Goal: Communication & Community: Participate in discussion

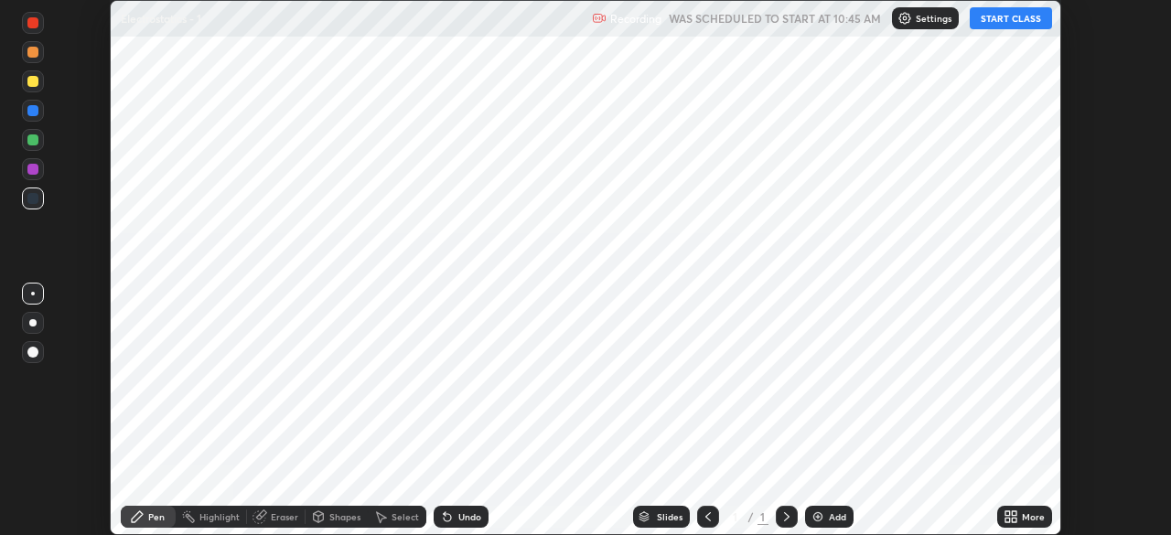
scroll to position [535, 1170]
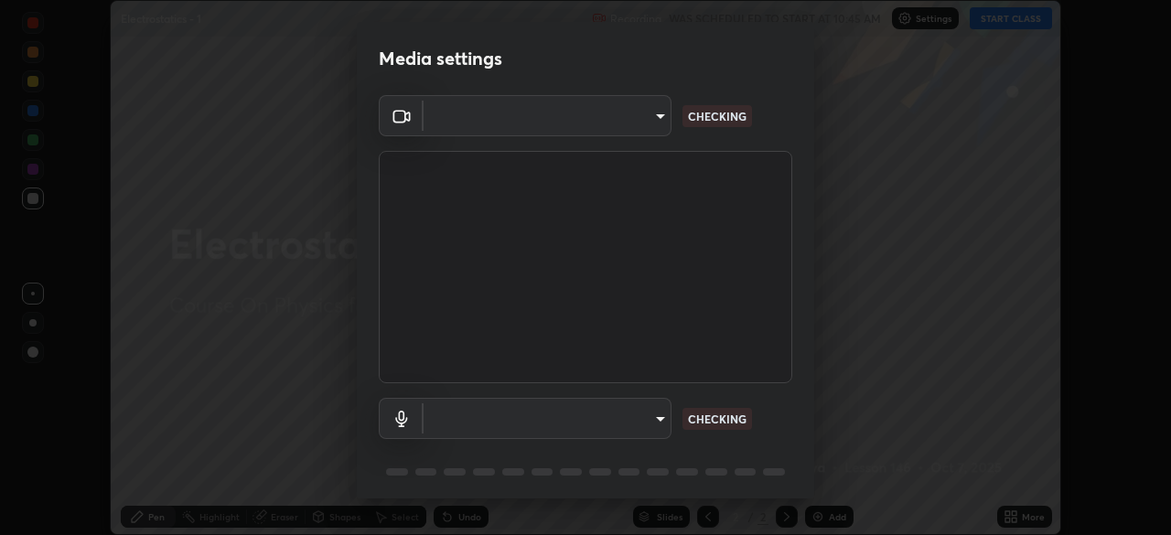
click at [650, 421] on body "Erase all Electrostatics - 1 Recording WAS SCHEDULED TO START AT 10:45 AM Setti…" at bounding box center [585, 267] width 1171 height 535
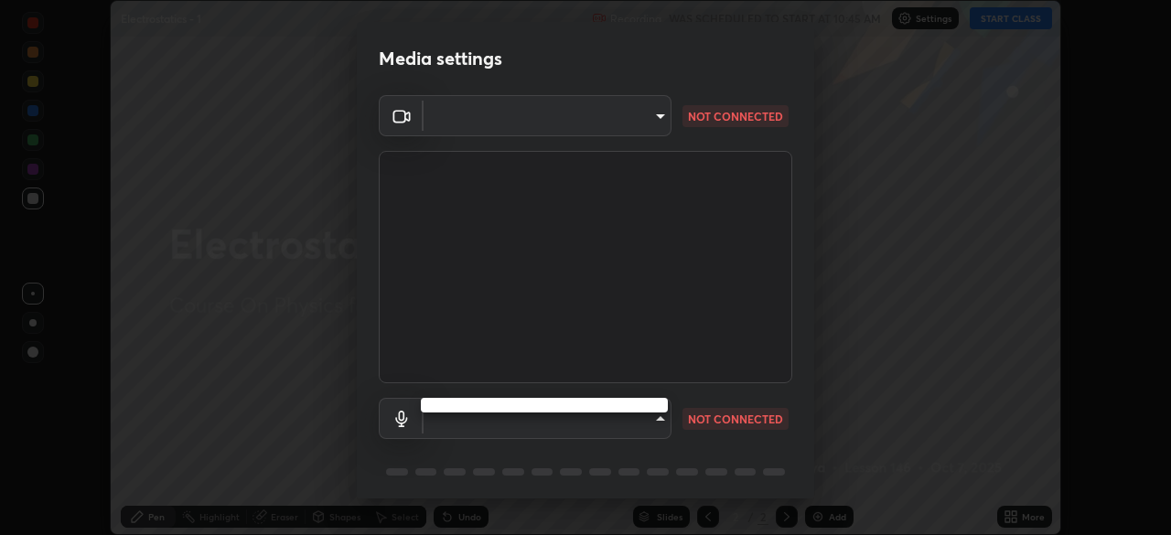
type input "5b0ce39d11be3a435715daab6ad7fa25508616855f5d18a60cdf0faa8df0ce2b"
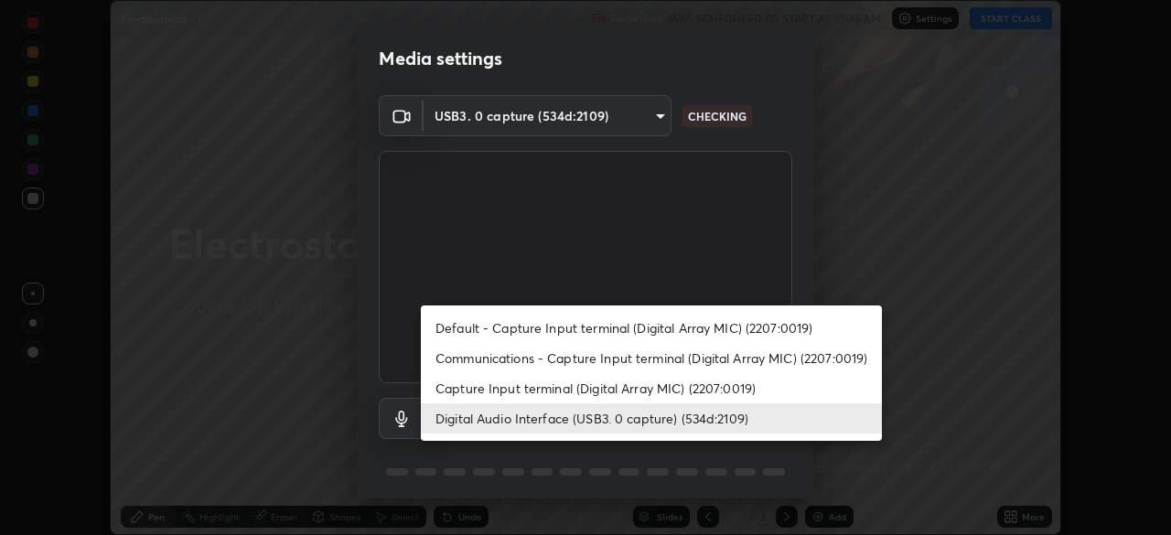
click at [580, 390] on li "Capture Input terminal (Digital Array MIC) (2207:0019)" at bounding box center [651, 388] width 461 height 30
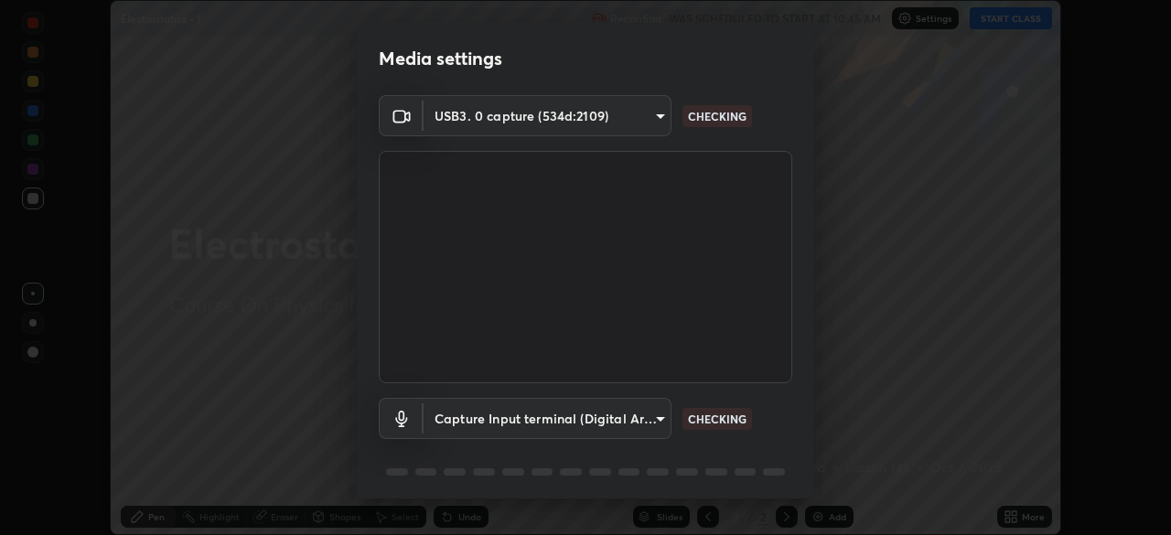
click at [612, 415] on body "Erase all Electrostatics - 1 Recording WAS SCHEDULED TO START AT 10:45 AM Setti…" at bounding box center [585, 267] width 1171 height 535
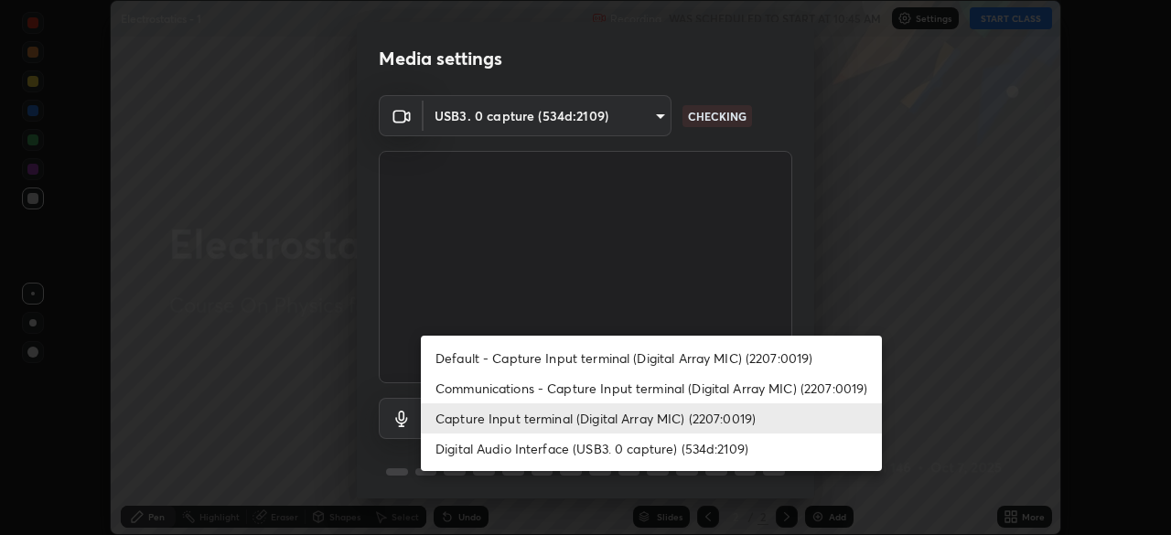
click at [592, 447] on li "Digital Audio Interface (USB3. 0 capture) (534d:2109)" at bounding box center [651, 448] width 461 height 30
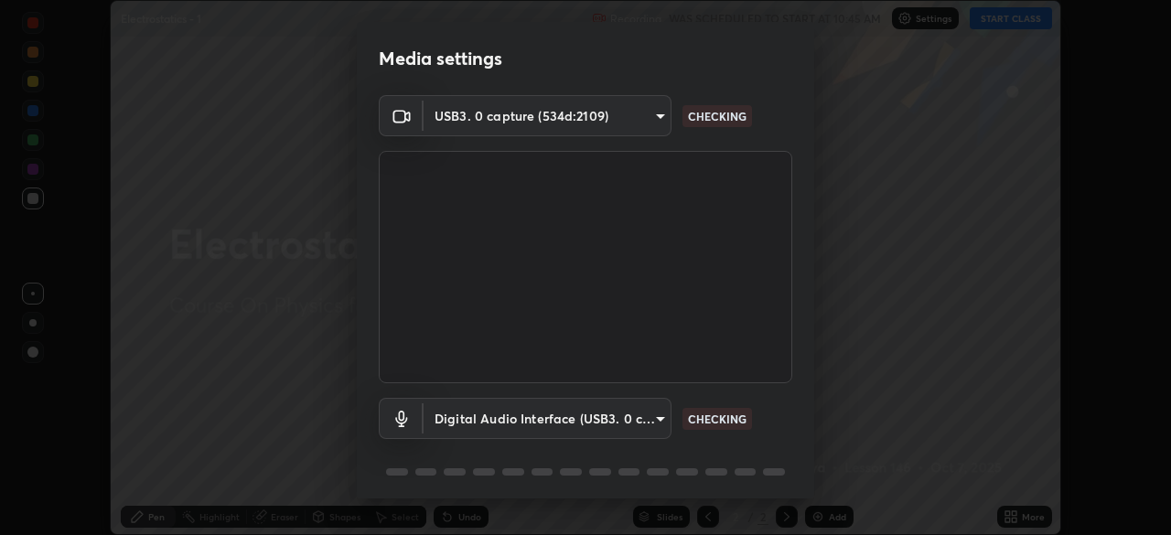
type input "a79e2c37a3e820974fa073ddb46aa6e630d5ecfd19982edee8f34e1274aecea6"
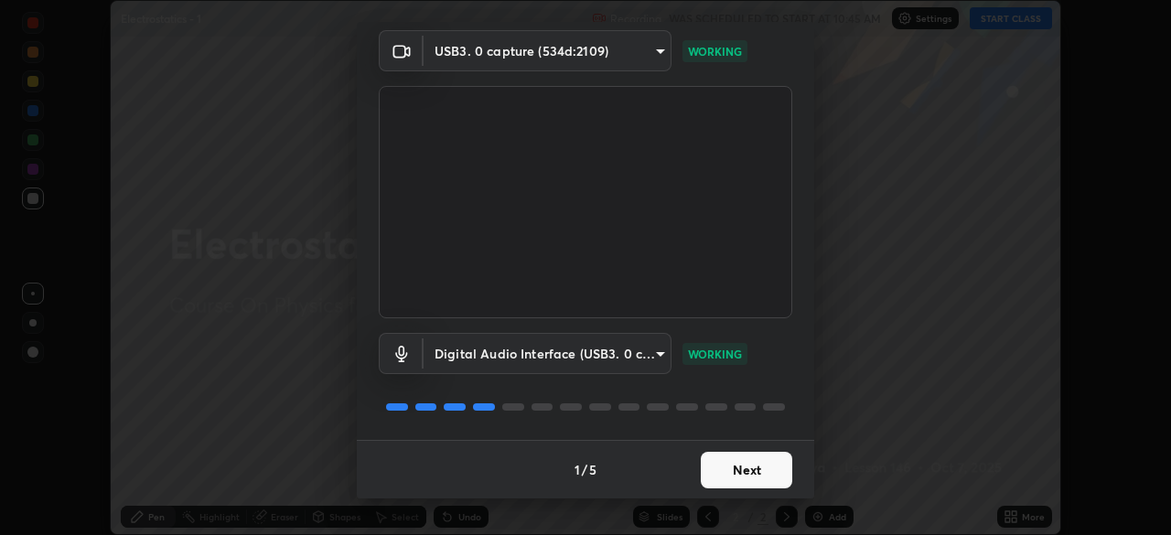
click at [754, 468] on button "Next" at bounding box center [745, 470] width 91 height 37
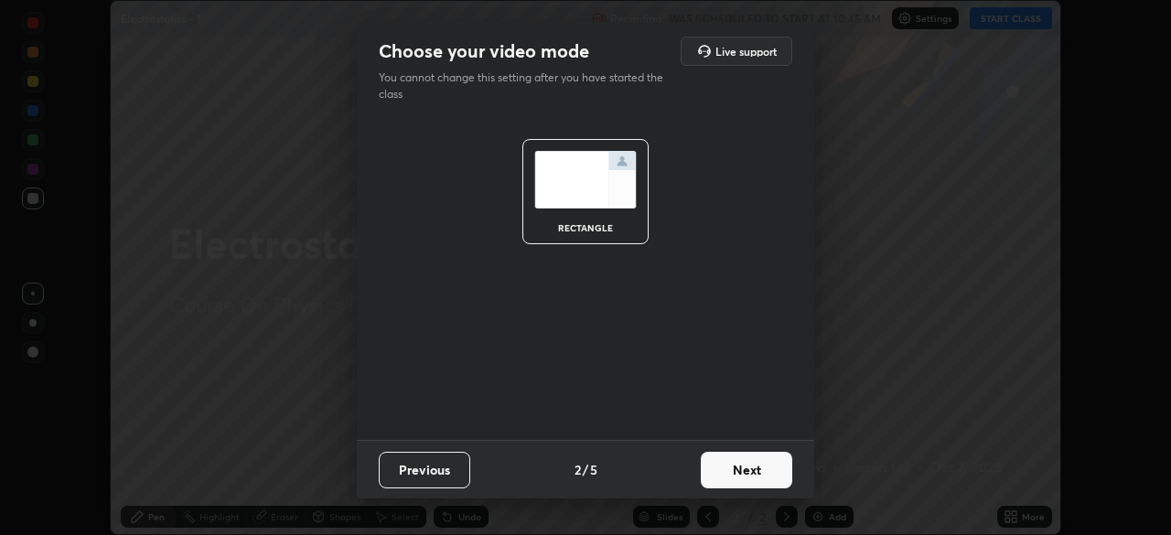
scroll to position [0, 0]
click at [759, 472] on button "Next" at bounding box center [745, 470] width 91 height 37
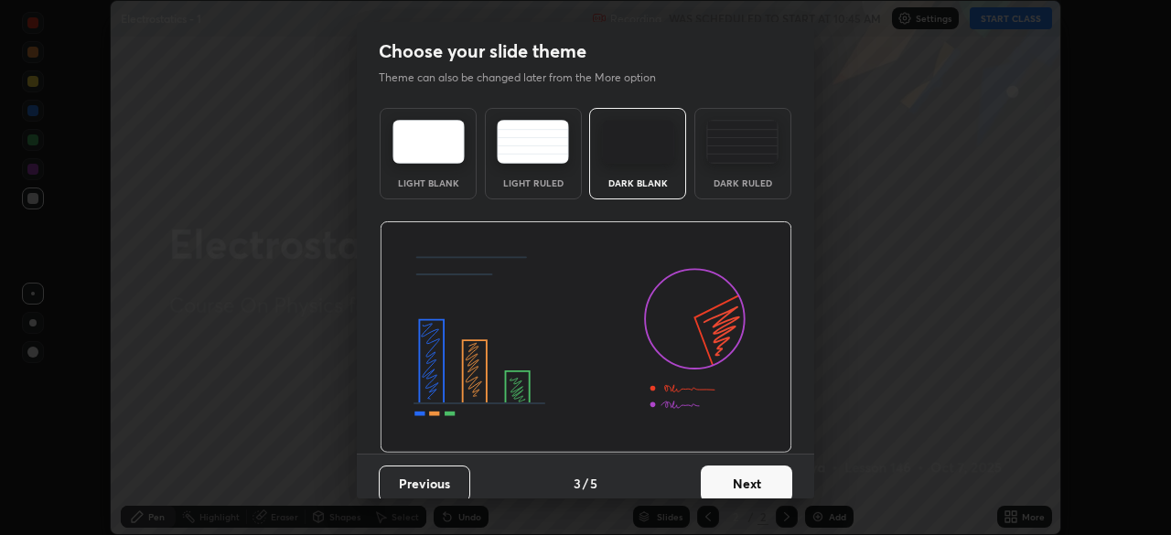
click at [775, 472] on button "Next" at bounding box center [745, 483] width 91 height 37
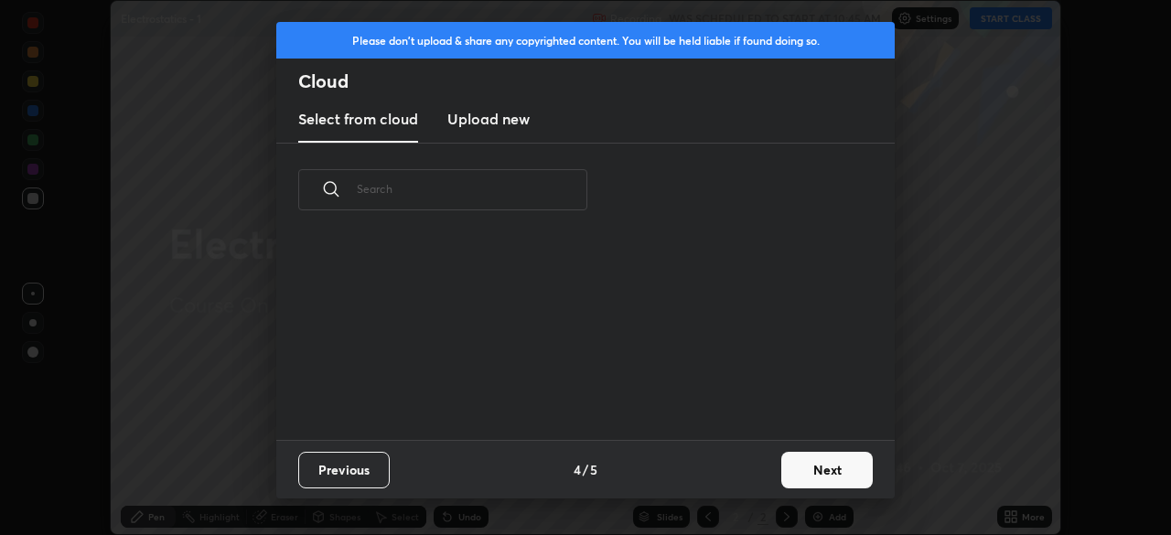
click at [807, 468] on button "Next" at bounding box center [826, 470] width 91 height 37
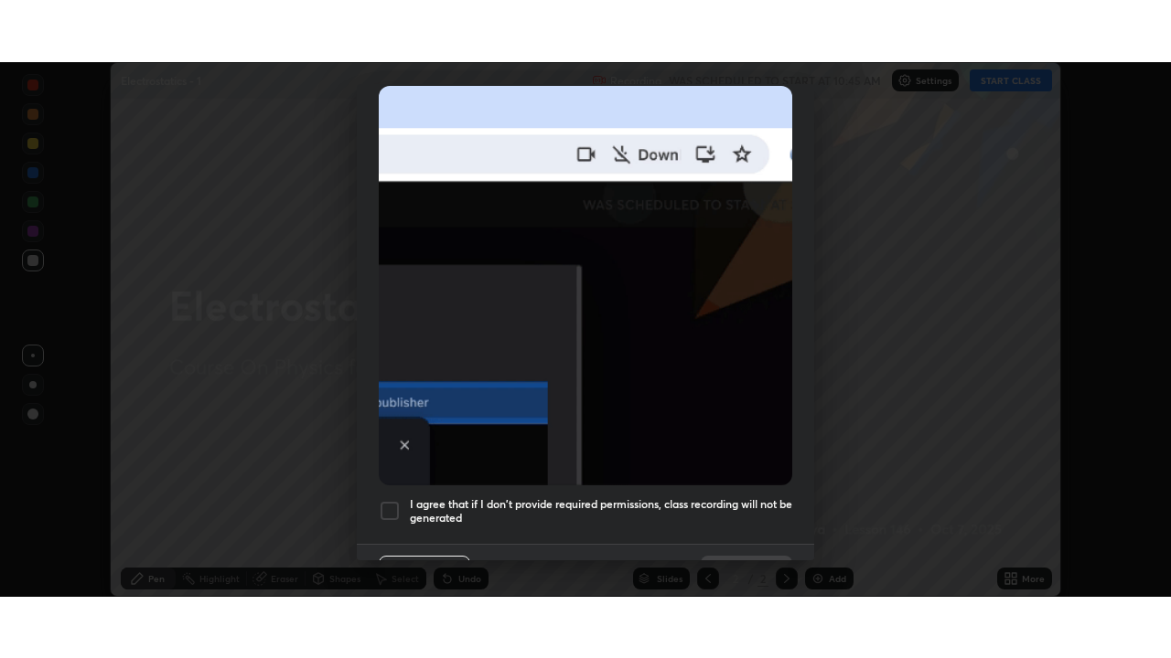
scroll to position [406, 0]
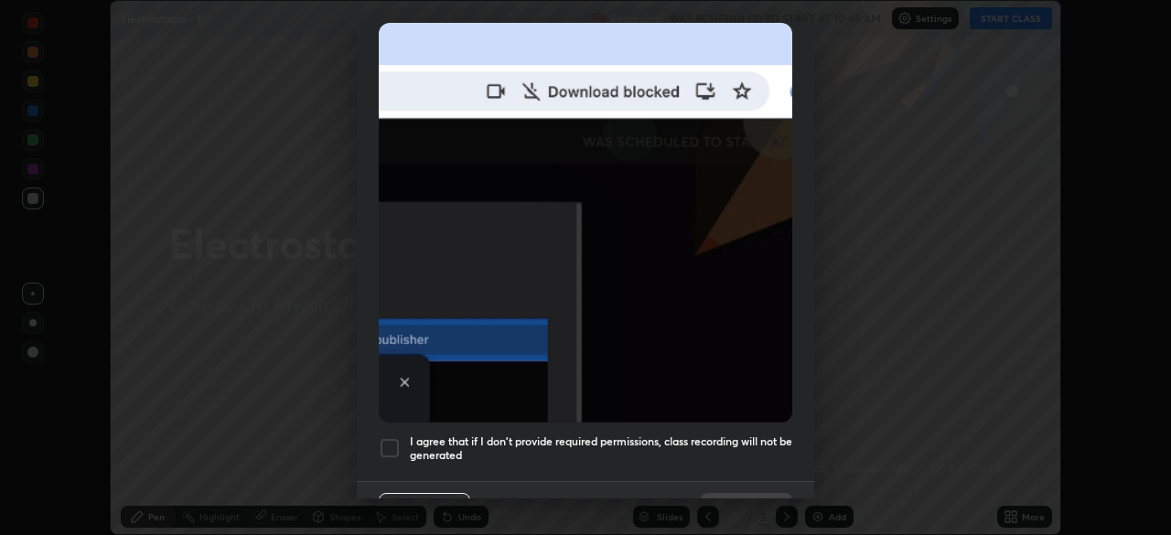
click at [721, 434] on h5 "I agree that if I don't provide required permissions, class recording will not …" at bounding box center [601, 448] width 382 height 28
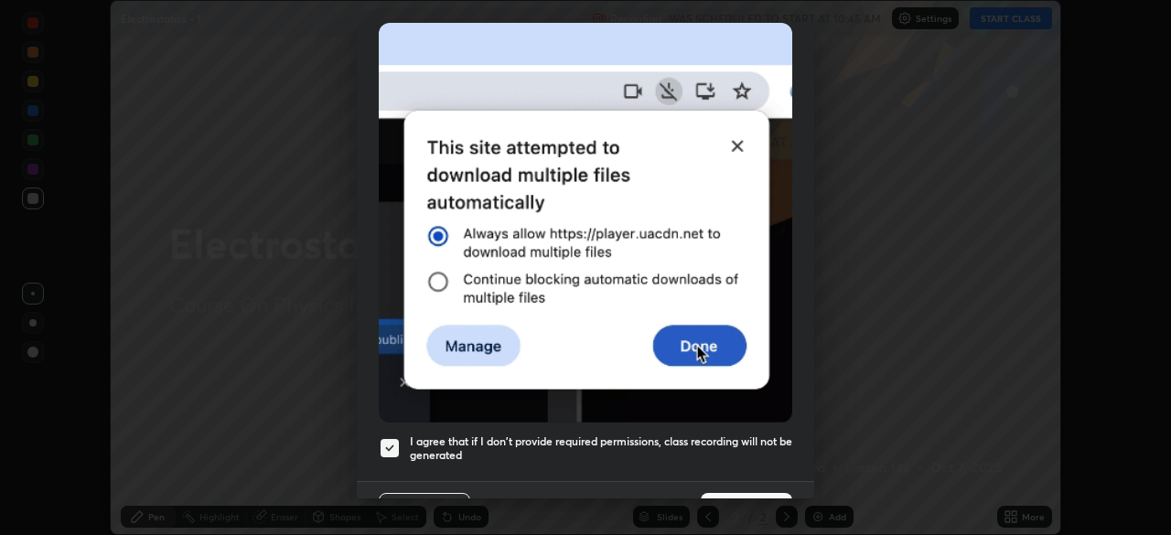
click at [752, 493] on button "Done" at bounding box center [745, 511] width 91 height 37
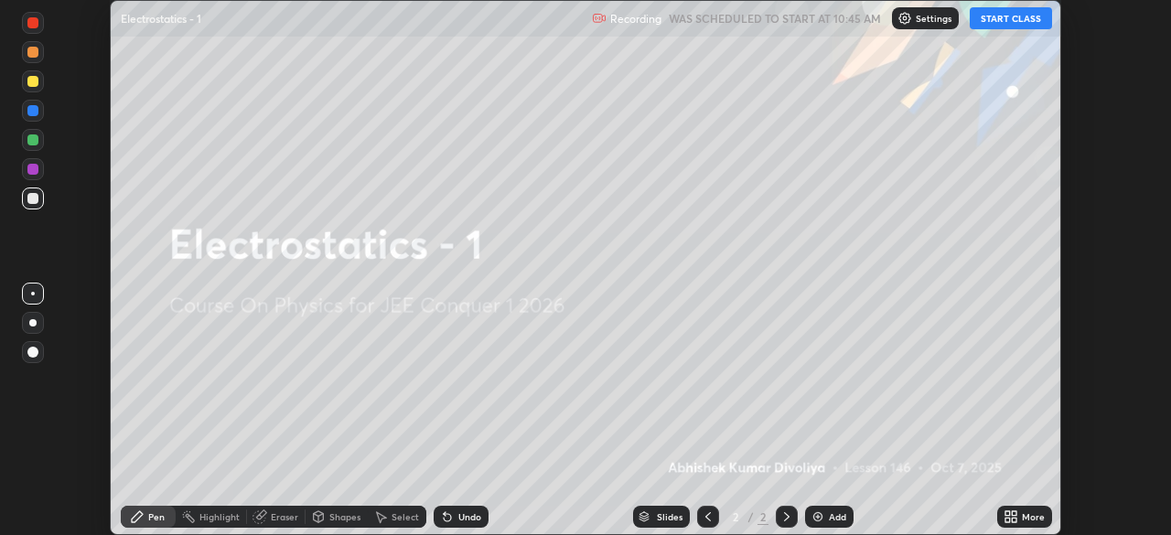
click at [1018, 17] on button "START CLASS" at bounding box center [1010, 18] width 82 height 22
click at [1026, 519] on div "More" at bounding box center [1032, 516] width 23 height 9
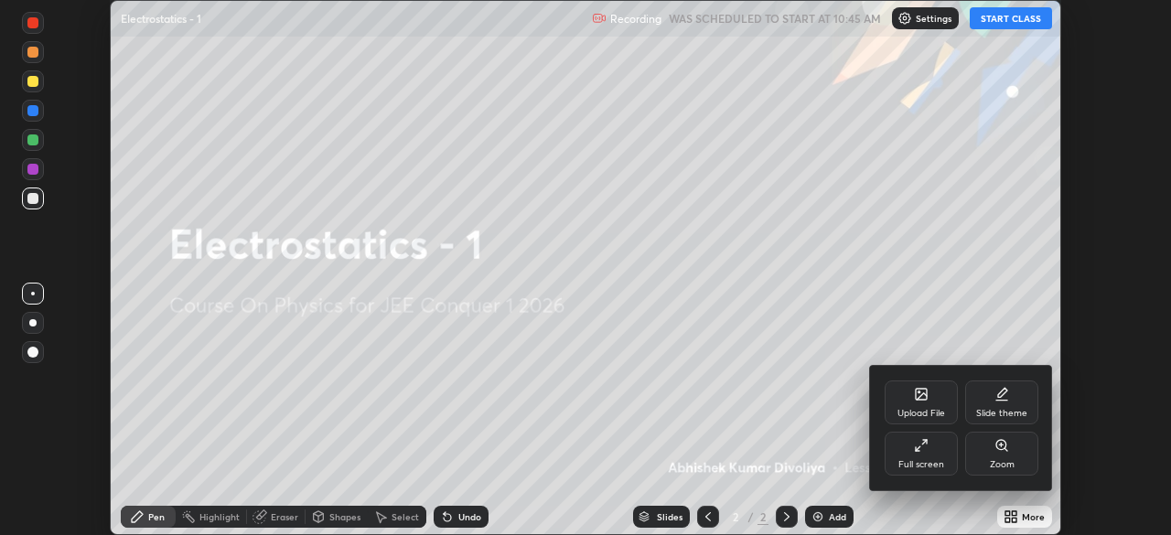
click at [941, 456] on div "Full screen" at bounding box center [920, 454] width 73 height 44
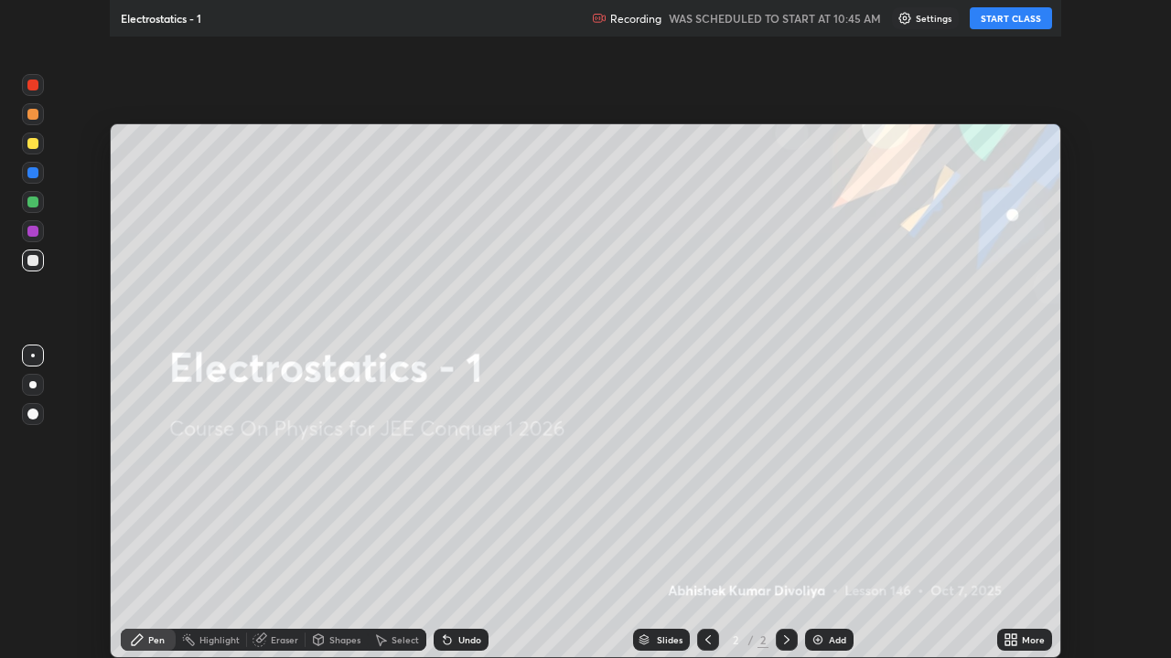
scroll to position [658, 1171]
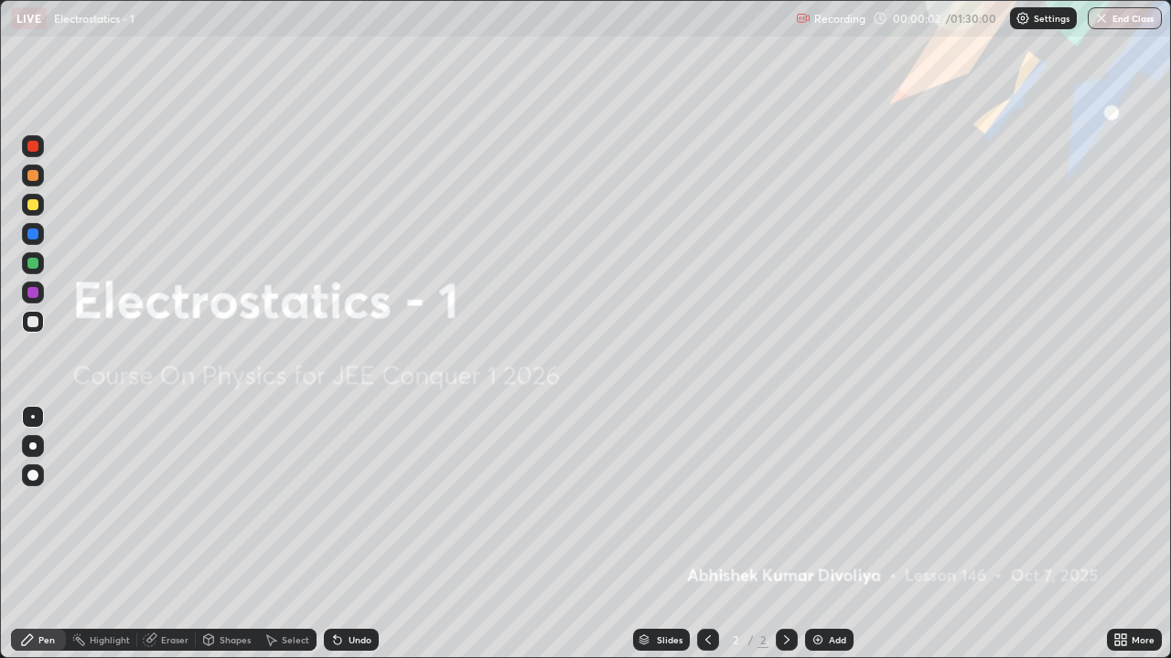
click at [37, 479] on div at bounding box center [33, 476] width 22 height 22
click at [37, 206] on div at bounding box center [32, 204] width 11 height 11
click at [813, 534] on img at bounding box center [817, 640] width 15 height 15
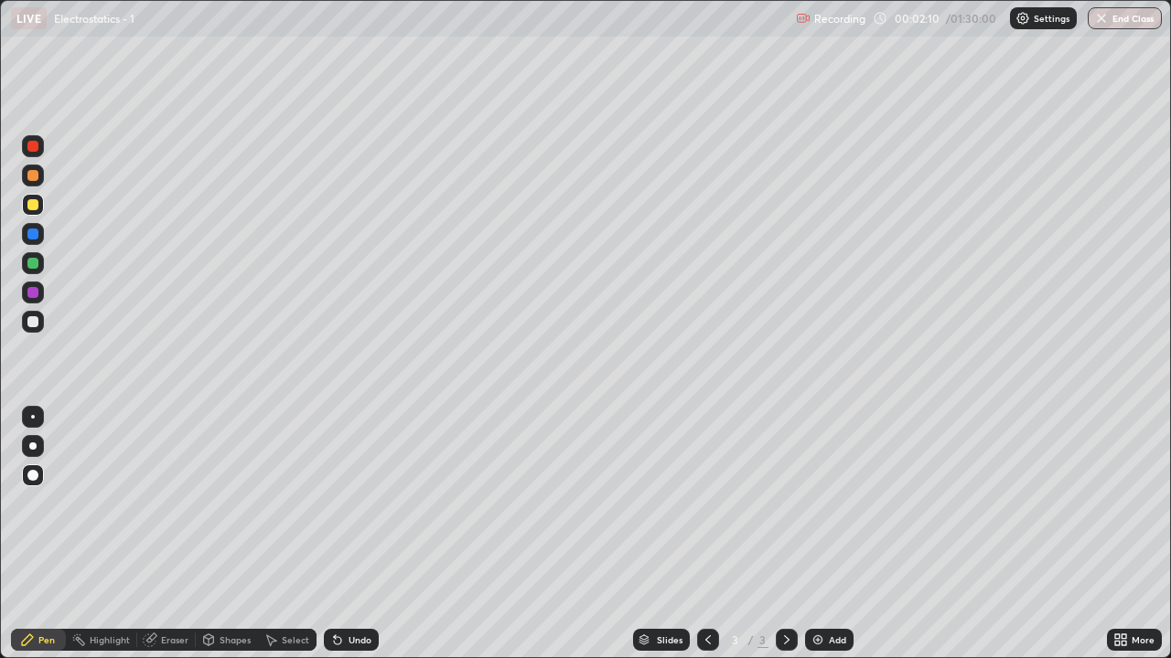
click at [227, 534] on div "Shapes" at bounding box center [234, 640] width 31 height 9
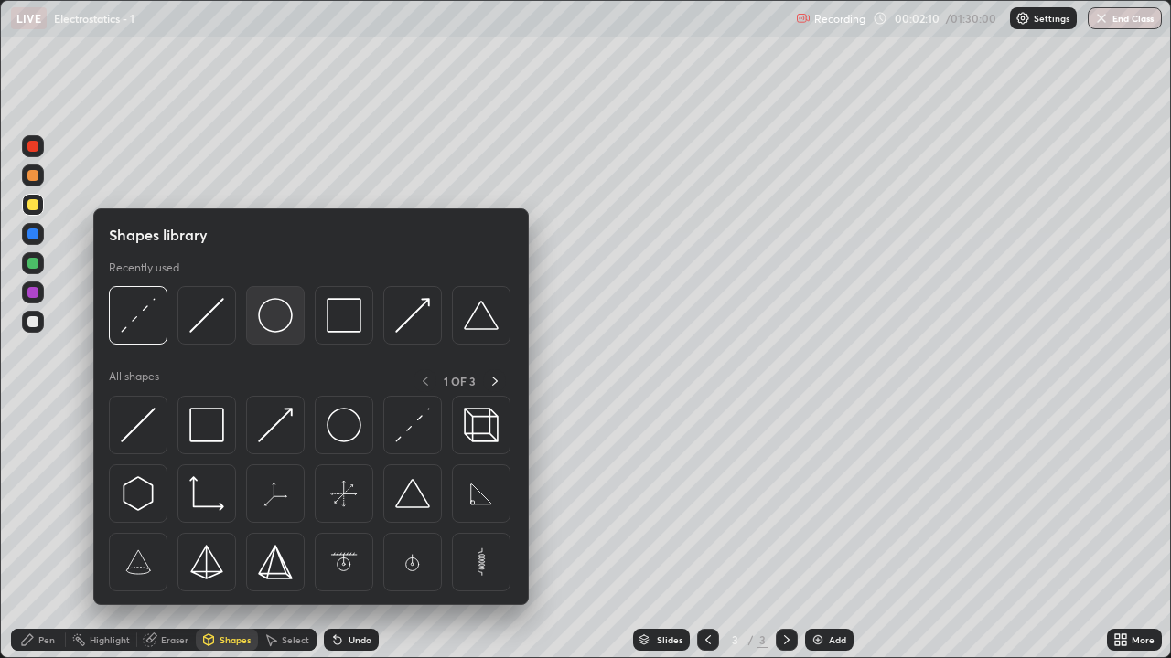
click at [272, 329] on img at bounding box center [275, 315] width 35 height 35
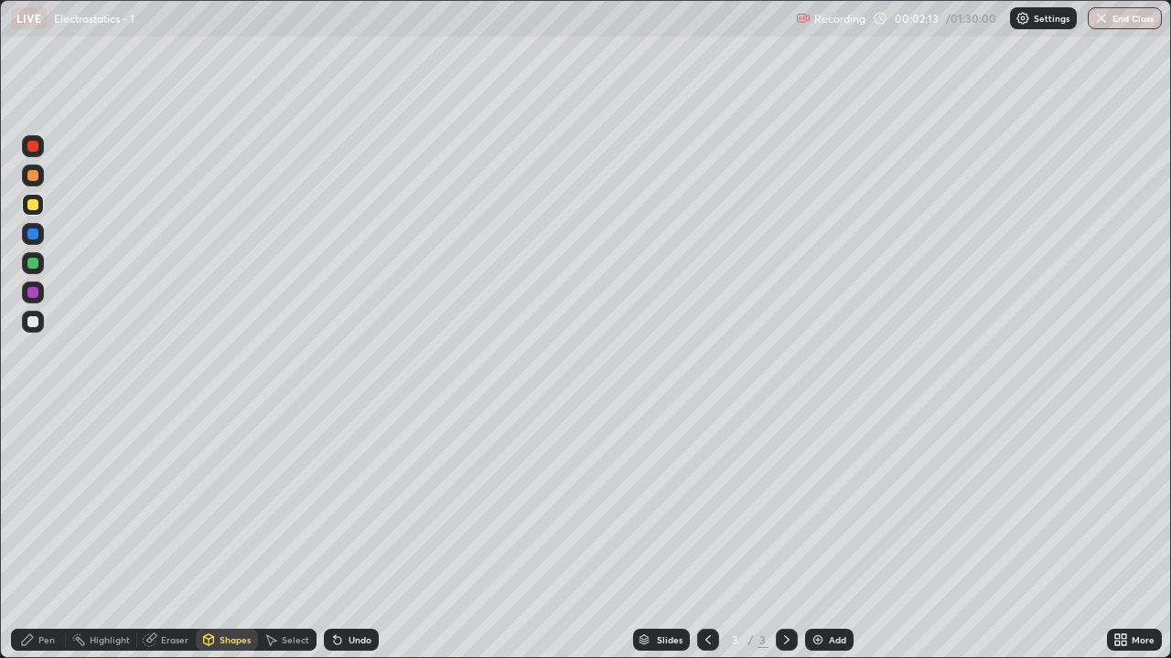
click at [45, 534] on div "Pen" at bounding box center [46, 640] width 16 height 9
click at [35, 322] on div at bounding box center [32, 321] width 11 height 11
click at [27, 213] on div at bounding box center [33, 205] width 22 height 22
click at [38, 332] on div at bounding box center [33, 322] width 22 height 22
click at [361, 534] on div "Undo" at bounding box center [359, 640] width 23 height 9
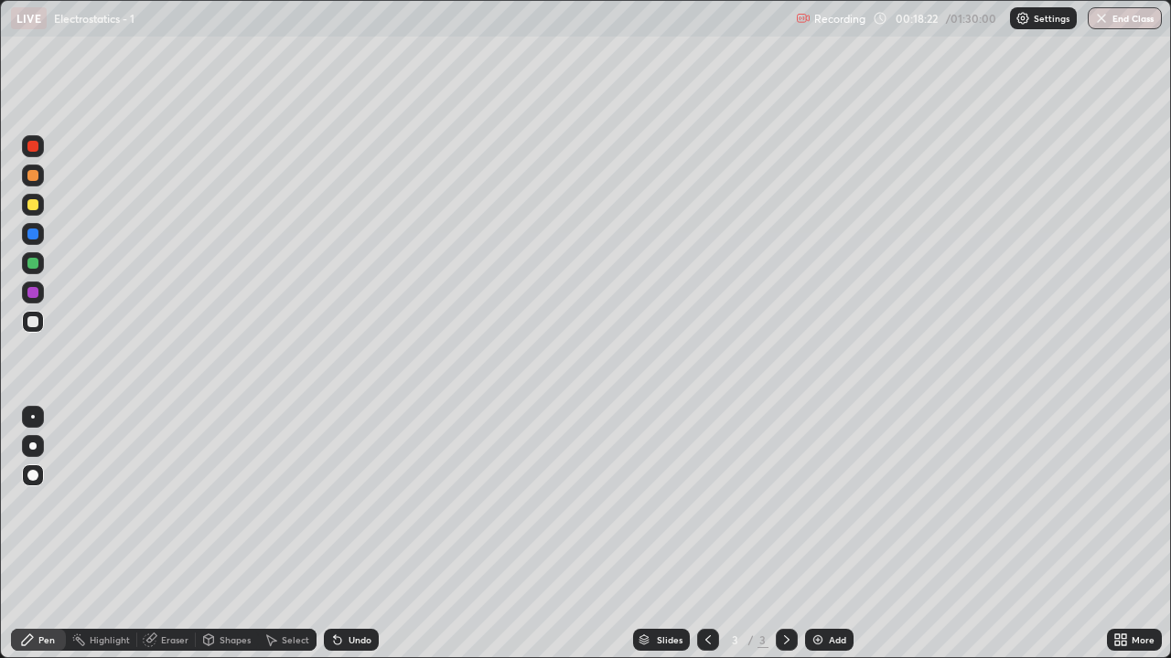
click at [30, 295] on div at bounding box center [32, 292] width 11 height 11
click at [33, 323] on div at bounding box center [32, 321] width 11 height 11
click at [817, 534] on img at bounding box center [817, 640] width 15 height 15
click at [33, 176] on div at bounding box center [32, 175] width 11 height 11
click at [34, 262] on div at bounding box center [32, 263] width 11 height 11
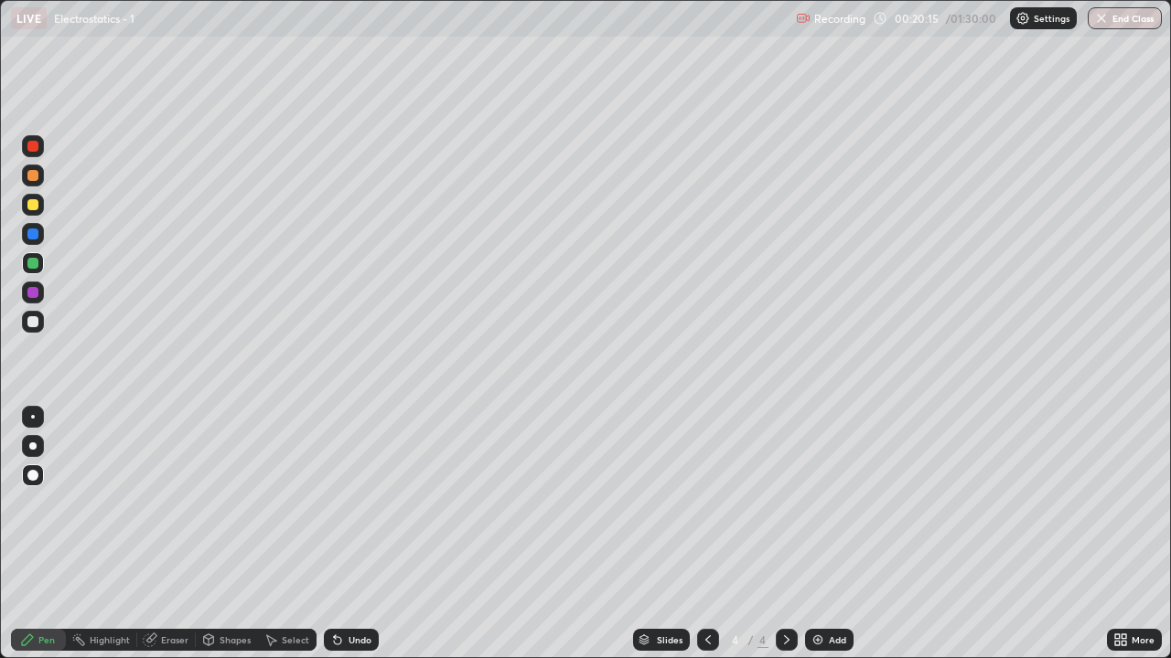
click at [32, 326] on div at bounding box center [32, 321] width 11 height 11
click at [37, 173] on div at bounding box center [32, 175] width 11 height 11
click at [230, 534] on div "Shapes" at bounding box center [227, 640] width 62 height 22
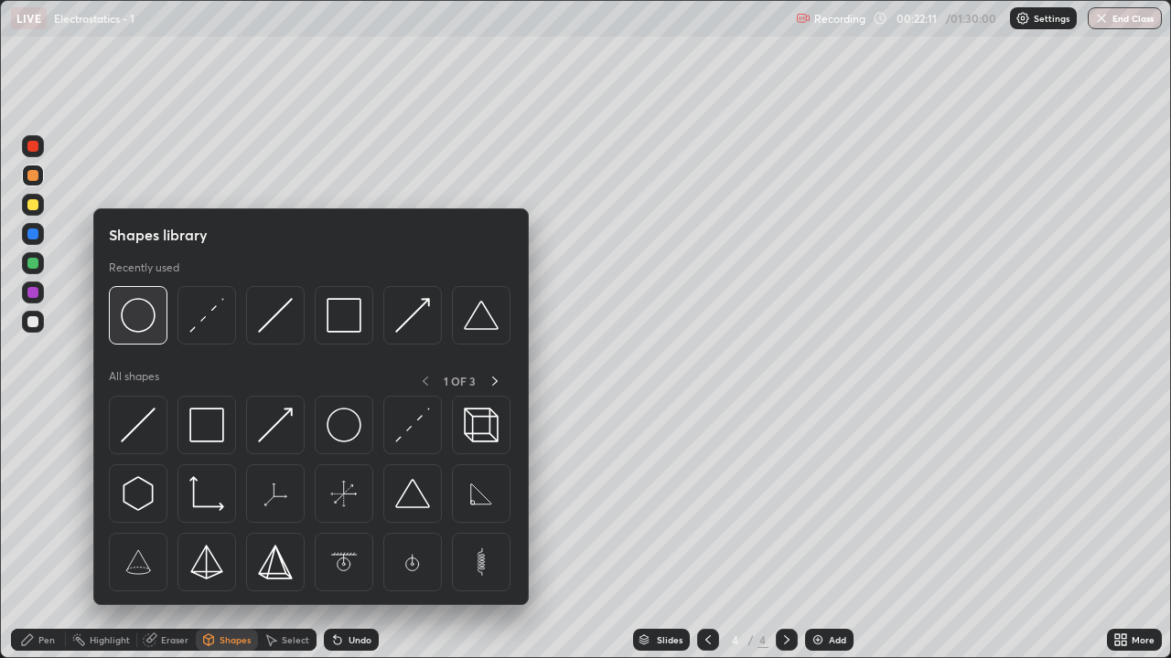
click at [150, 323] on img at bounding box center [138, 315] width 35 height 35
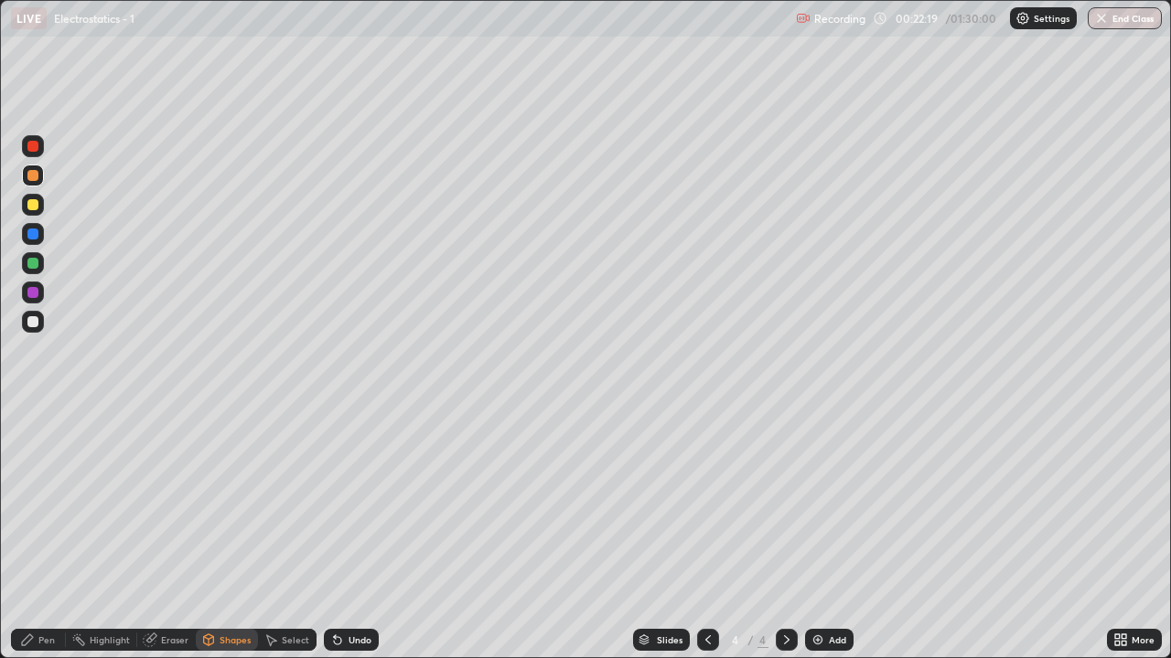
click at [44, 534] on div "Pen" at bounding box center [46, 640] width 16 height 9
click at [220, 534] on div "Shapes" at bounding box center [234, 640] width 31 height 9
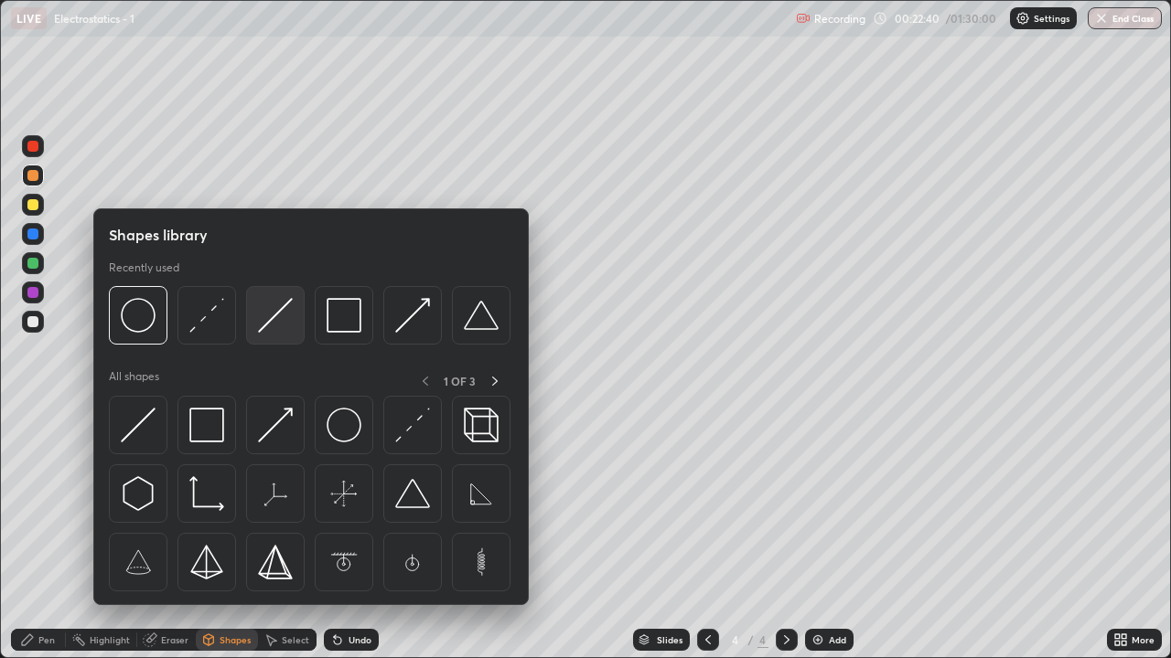
click at [276, 326] on img at bounding box center [275, 315] width 35 height 35
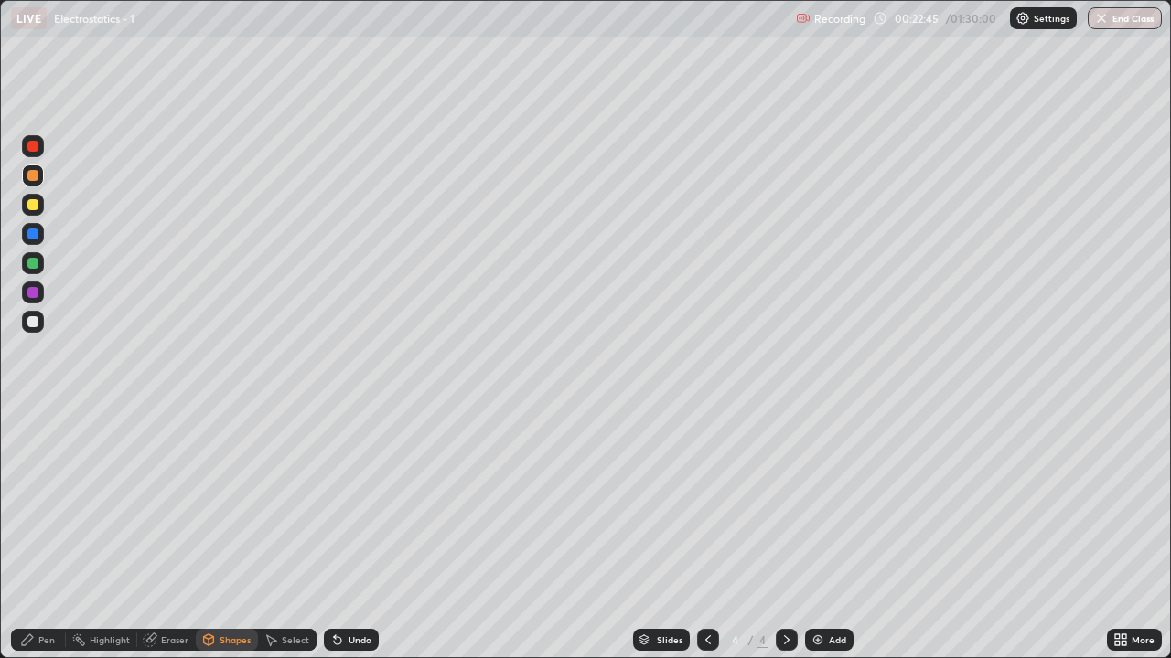
click at [48, 534] on div "Pen" at bounding box center [46, 640] width 16 height 9
click at [35, 322] on div at bounding box center [32, 321] width 11 height 11
click at [33, 264] on div at bounding box center [32, 263] width 11 height 11
click at [34, 325] on div at bounding box center [32, 321] width 11 height 11
click at [32, 206] on div at bounding box center [32, 204] width 11 height 11
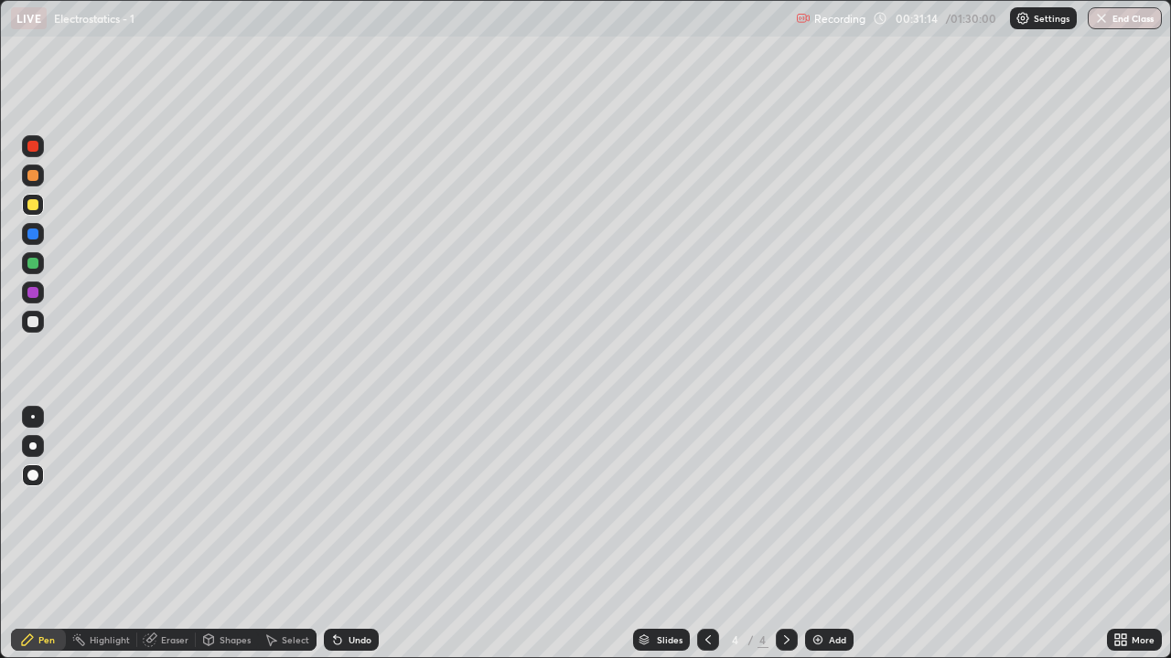
click at [818, 534] on img at bounding box center [817, 640] width 15 height 15
click at [236, 534] on div "Shapes" at bounding box center [227, 640] width 62 height 22
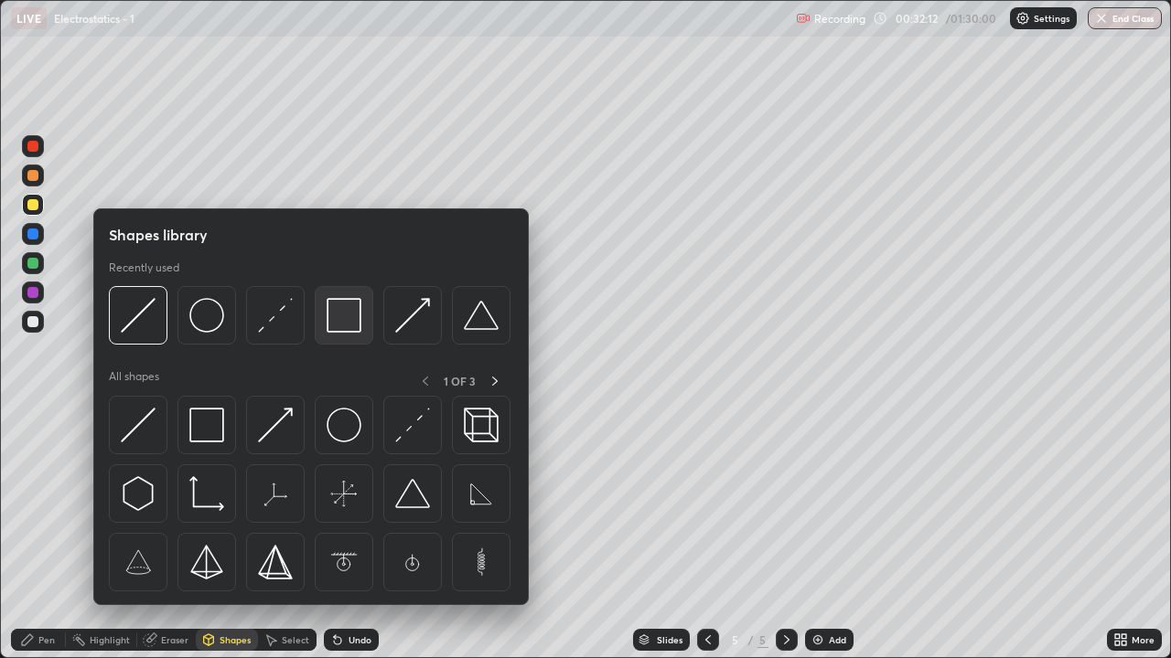
click at [329, 326] on img at bounding box center [343, 315] width 35 height 35
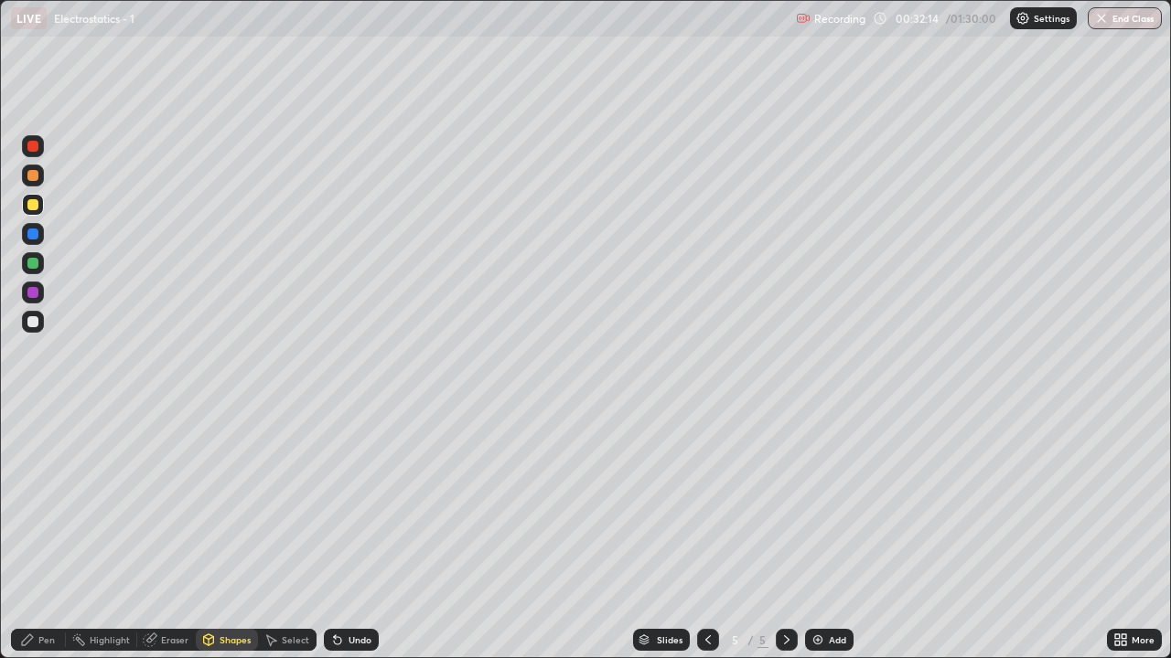
click at [37, 264] on div at bounding box center [32, 263] width 11 height 11
click at [221, 534] on div "Shapes" at bounding box center [234, 640] width 31 height 9
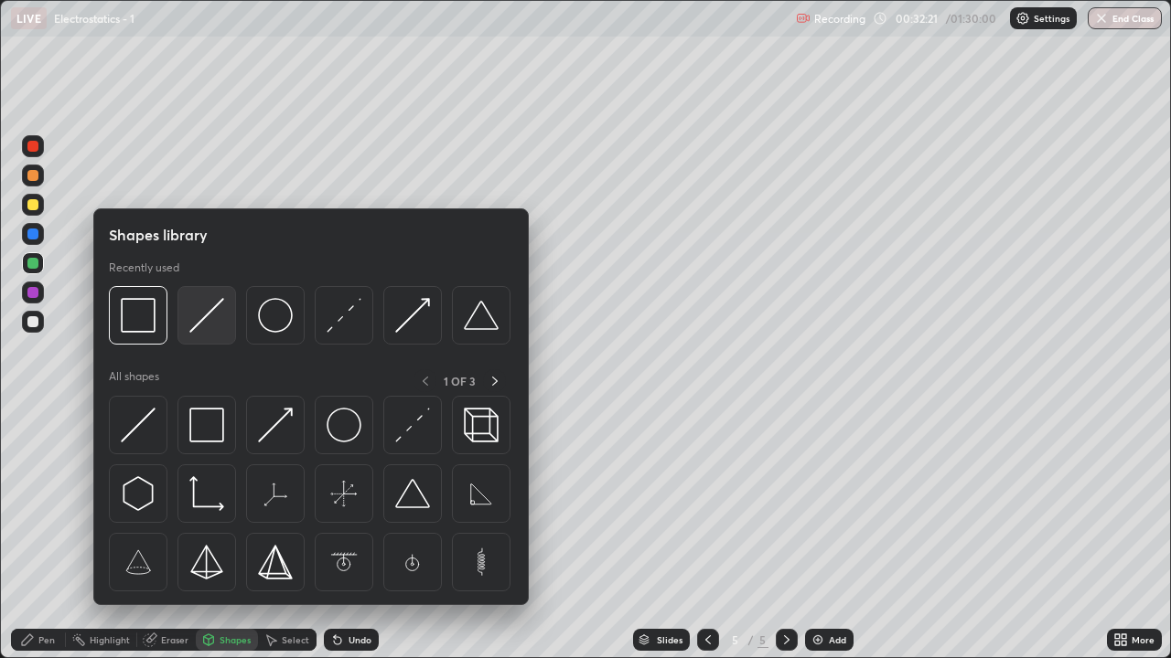
click at [208, 327] on img at bounding box center [206, 315] width 35 height 35
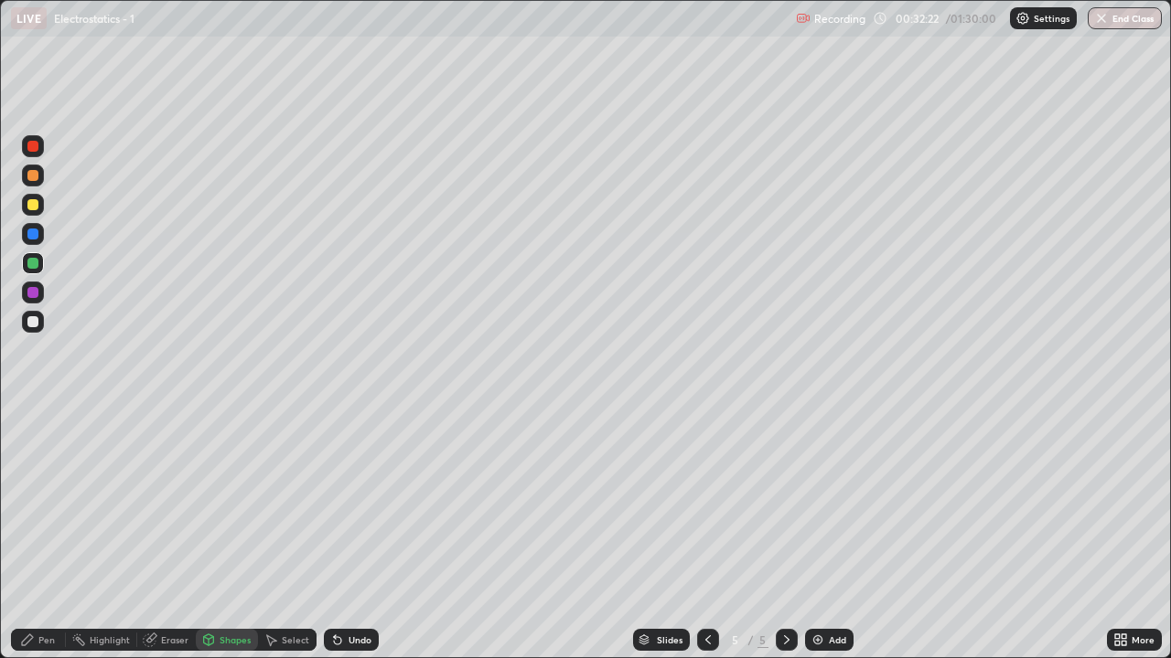
click at [37, 206] on div at bounding box center [32, 204] width 11 height 11
click at [42, 534] on div "Pen" at bounding box center [46, 640] width 16 height 9
click at [27, 178] on div at bounding box center [33, 176] width 22 height 22
click at [173, 534] on div "Eraser" at bounding box center [174, 640] width 27 height 9
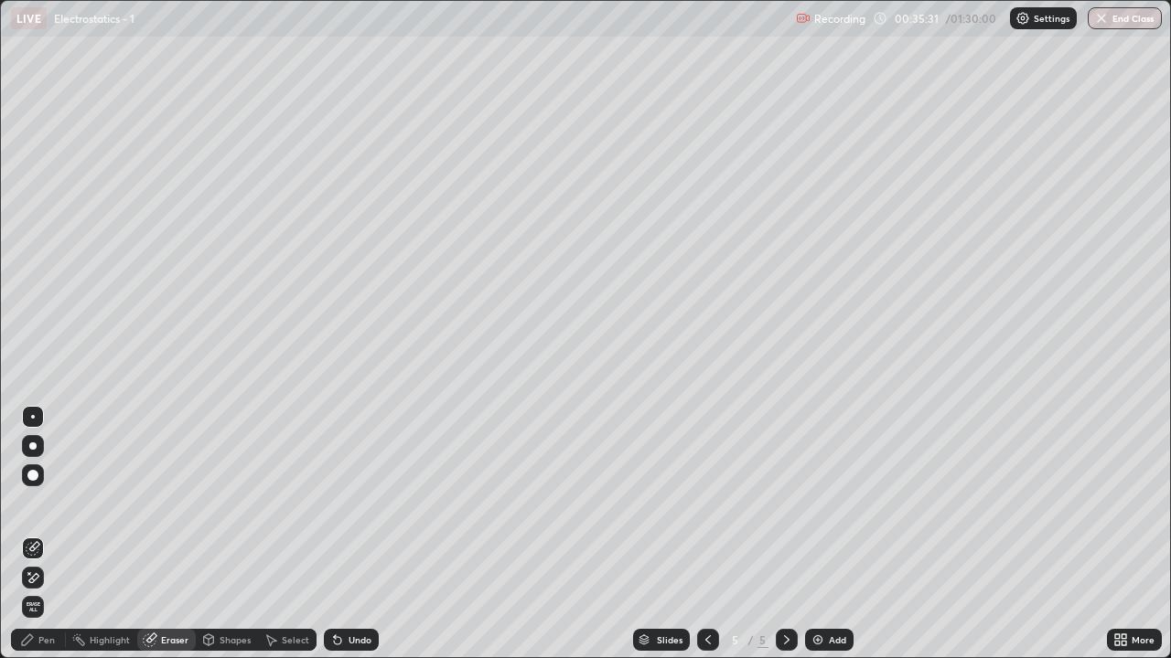
click at [33, 534] on div "Pen" at bounding box center [38, 640] width 55 height 22
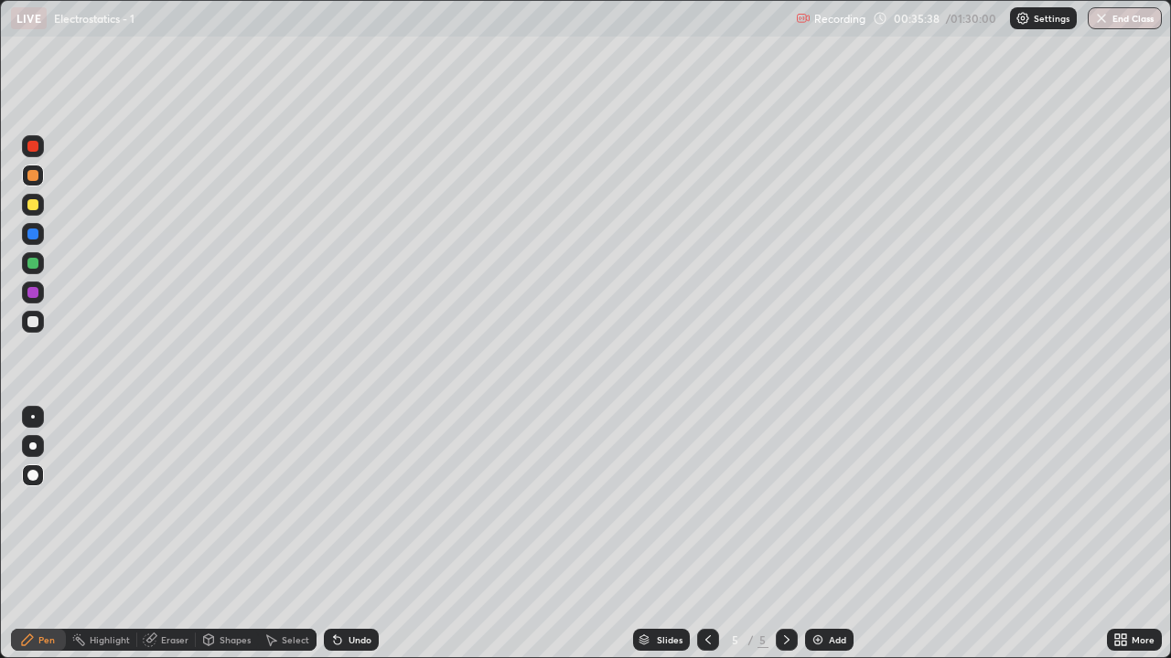
click at [33, 271] on div at bounding box center [33, 263] width 22 height 22
click at [36, 185] on div at bounding box center [33, 176] width 22 height 22
click at [35, 321] on div at bounding box center [32, 321] width 11 height 11
click at [226, 534] on div "Shapes" at bounding box center [234, 640] width 31 height 9
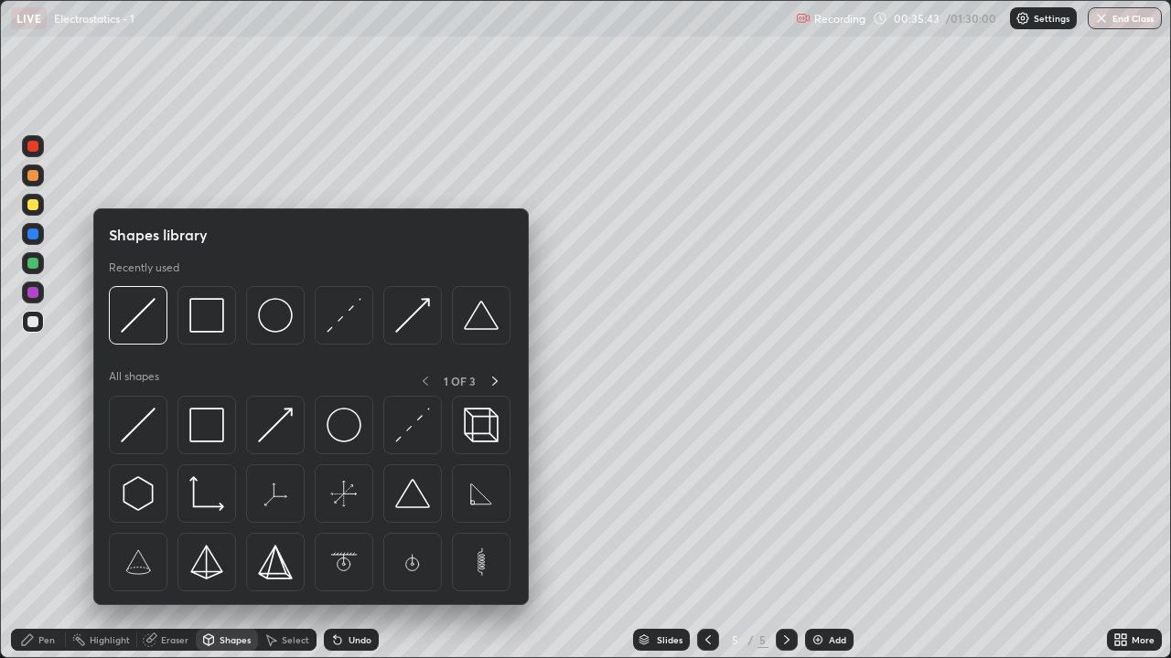
click at [41, 534] on div "Pen" at bounding box center [38, 640] width 55 height 22
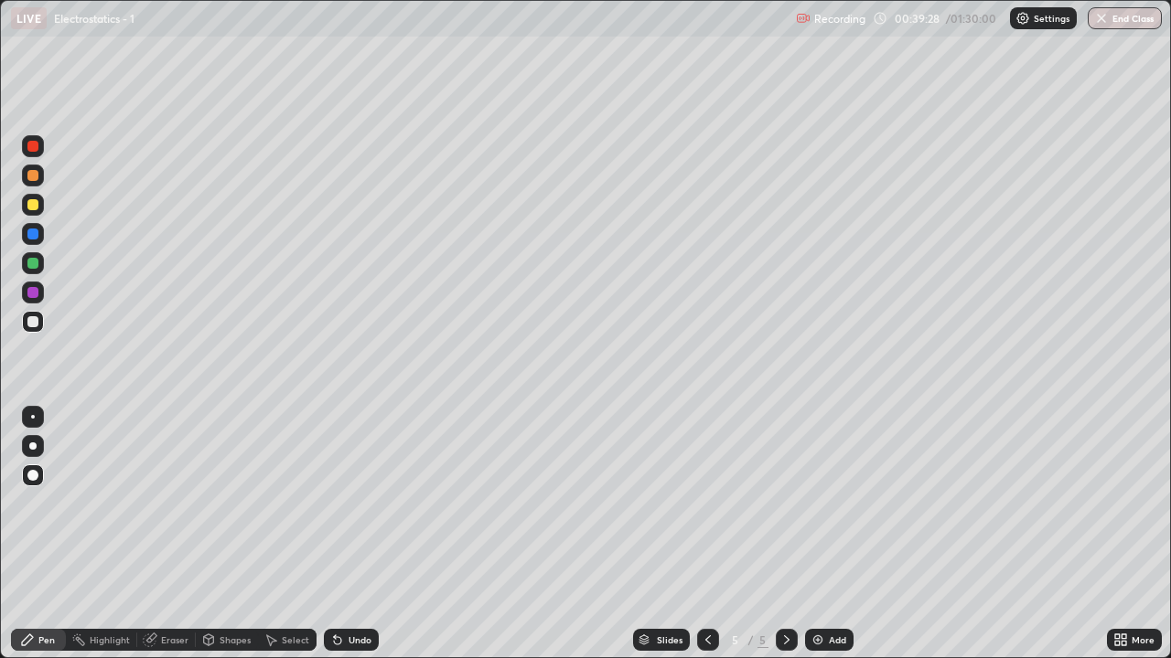
click at [40, 210] on div at bounding box center [33, 205] width 22 height 22
click at [220, 534] on div "Shapes" at bounding box center [234, 640] width 31 height 9
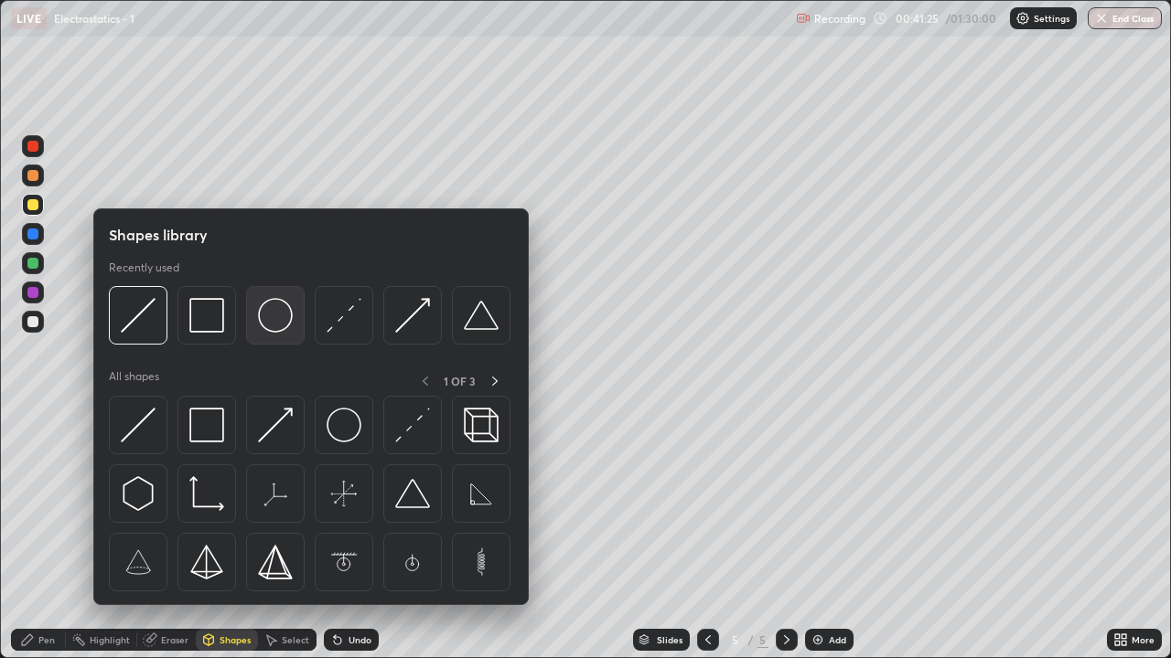
click at [275, 319] on img at bounding box center [275, 315] width 35 height 35
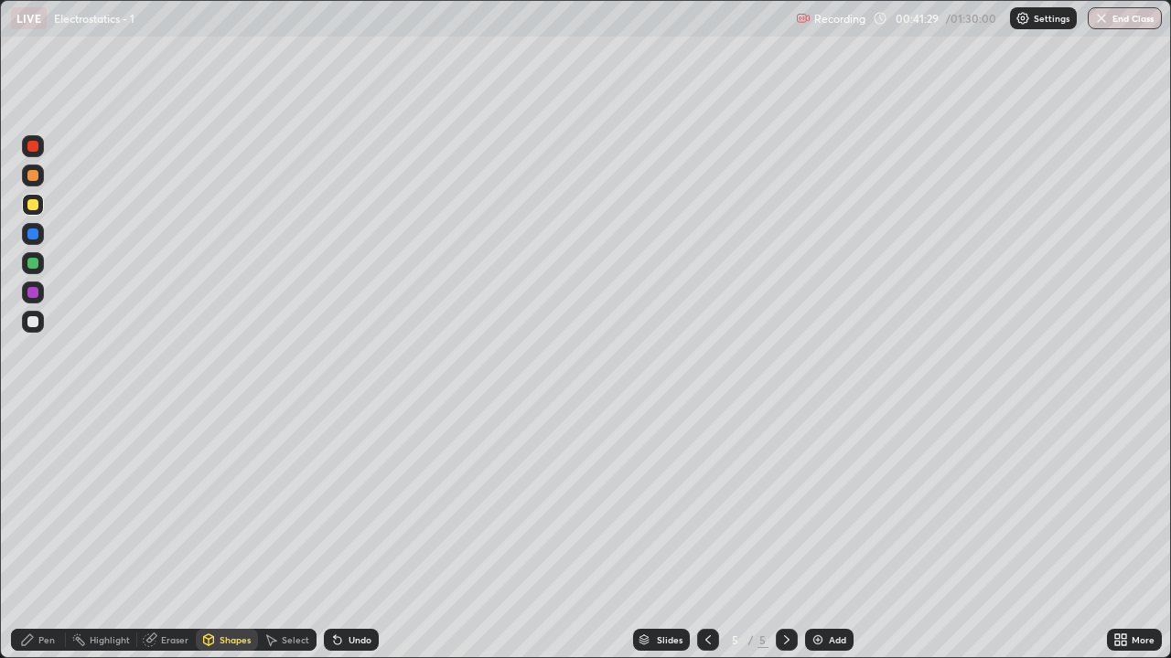
click at [42, 534] on div "Pen" at bounding box center [46, 640] width 16 height 9
click at [33, 323] on div at bounding box center [32, 321] width 11 height 11
click at [33, 182] on div at bounding box center [33, 176] width 22 height 22
click at [37, 324] on div at bounding box center [32, 321] width 11 height 11
click at [825, 534] on div "Add" at bounding box center [829, 640] width 48 height 22
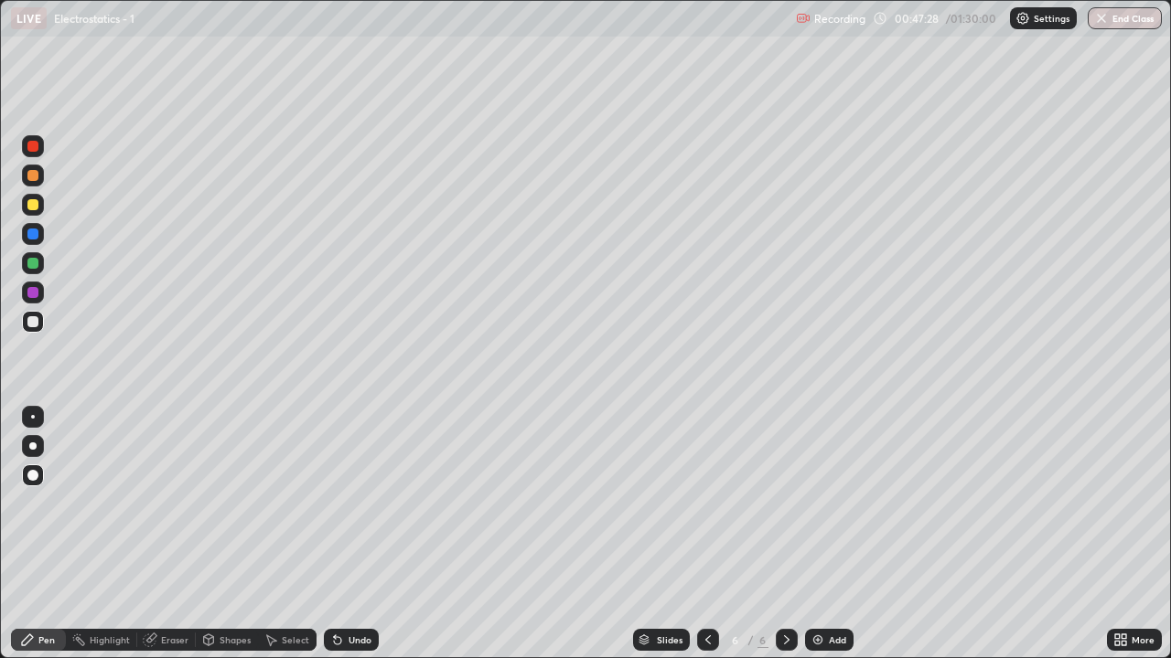
click at [33, 178] on div at bounding box center [32, 175] width 11 height 11
click at [232, 534] on div "Shapes" at bounding box center [227, 640] width 62 height 22
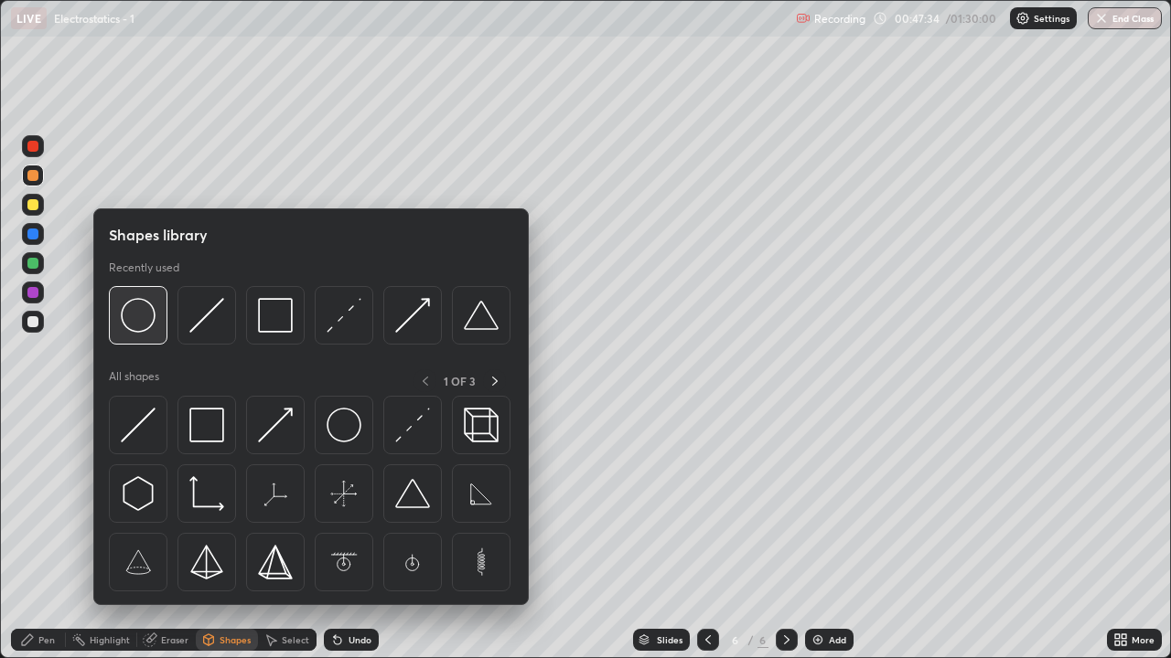
click at [157, 325] on div at bounding box center [138, 315] width 59 height 59
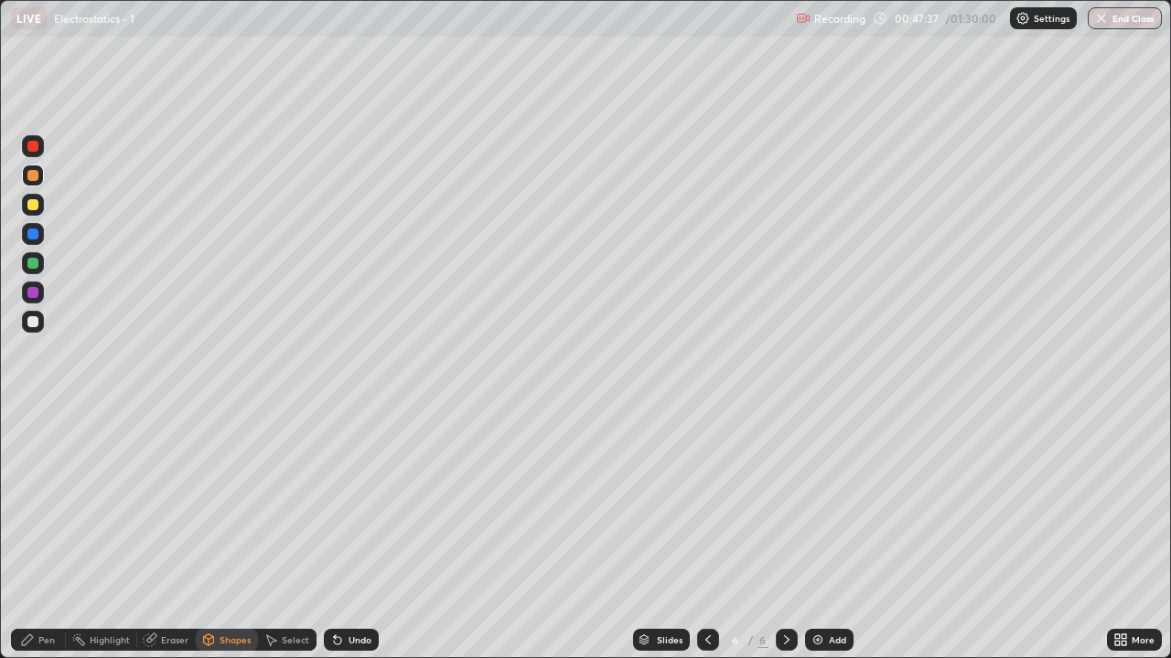
click at [44, 534] on div "Pen" at bounding box center [46, 640] width 16 height 9
click at [40, 210] on div at bounding box center [33, 205] width 22 height 22
click at [241, 534] on div "Shapes" at bounding box center [234, 640] width 31 height 9
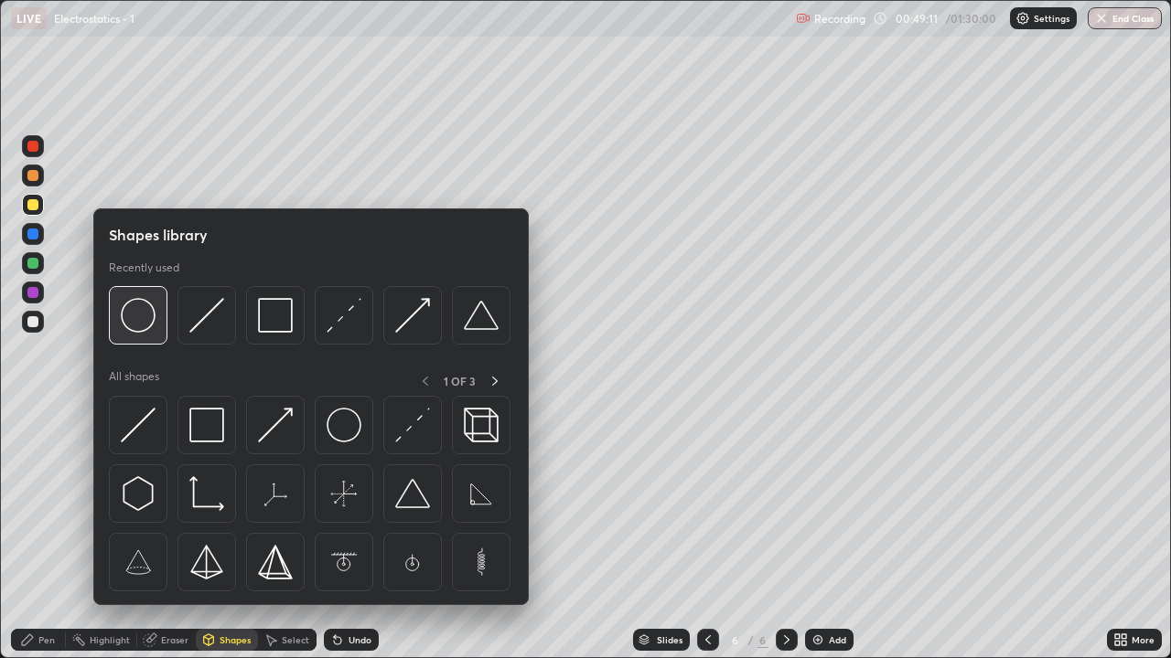
click at [149, 329] on img at bounding box center [138, 315] width 35 height 35
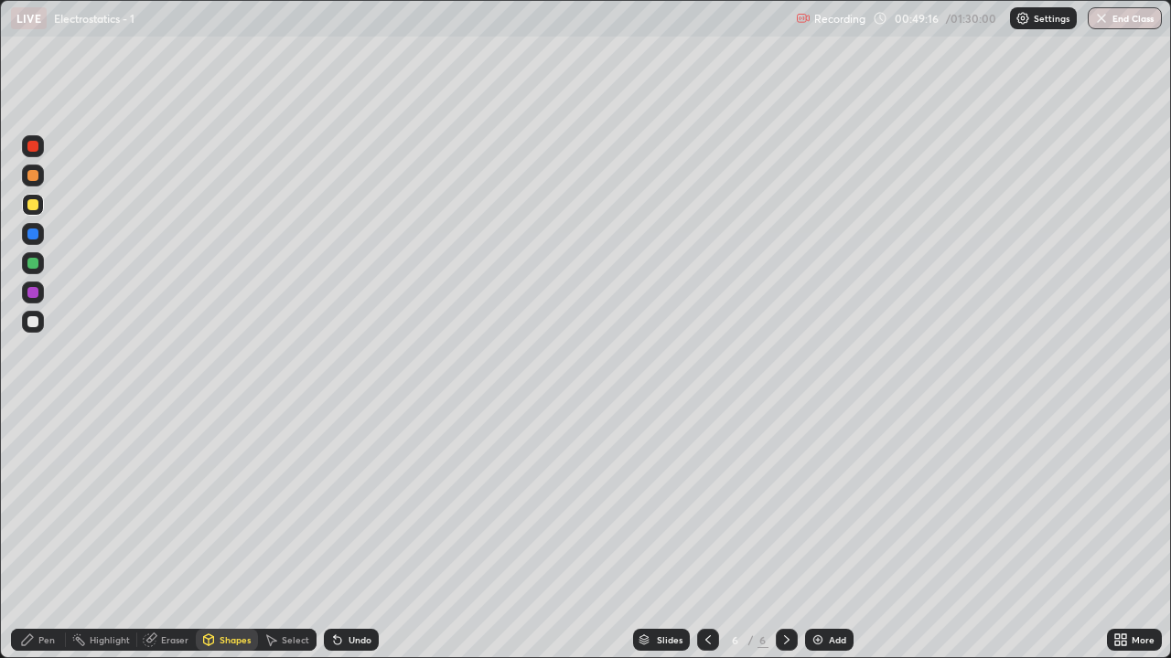
click at [348, 534] on div "Undo" at bounding box center [359, 640] width 23 height 9
click at [45, 534] on div "Pen" at bounding box center [46, 640] width 16 height 9
click at [33, 328] on div at bounding box center [33, 322] width 22 height 22
click at [351, 534] on div "Undo" at bounding box center [359, 640] width 23 height 9
click at [358, 534] on div "Undo" at bounding box center [359, 640] width 23 height 9
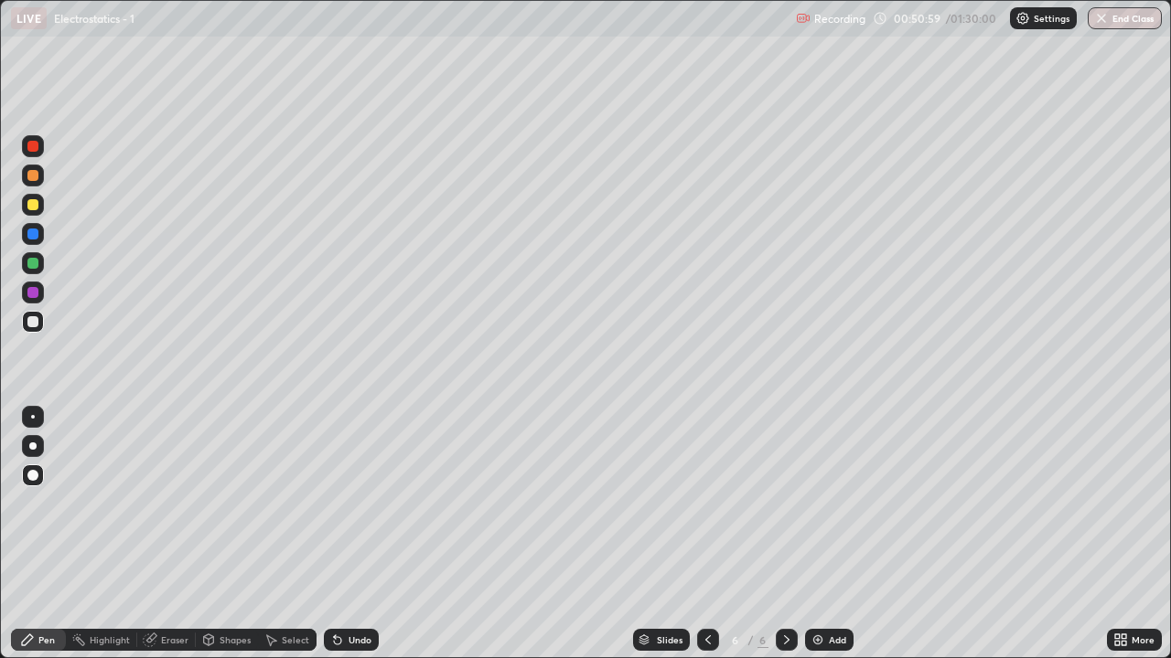
click at [362, 534] on div "Undo" at bounding box center [359, 640] width 23 height 9
click at [360, 534] on div "Undo" at bounding box center [359, 640] width 23 height 9
click at [362, 534] on div "Undo" at bounding box center [359, 640] width 23 height 9
click at [359, 534] on div "Undo" at bounding box center [359, 640] width 23 height 9
click at [358, 534] on div "Undo" at bounding box center [359, 640] width 23 height 9
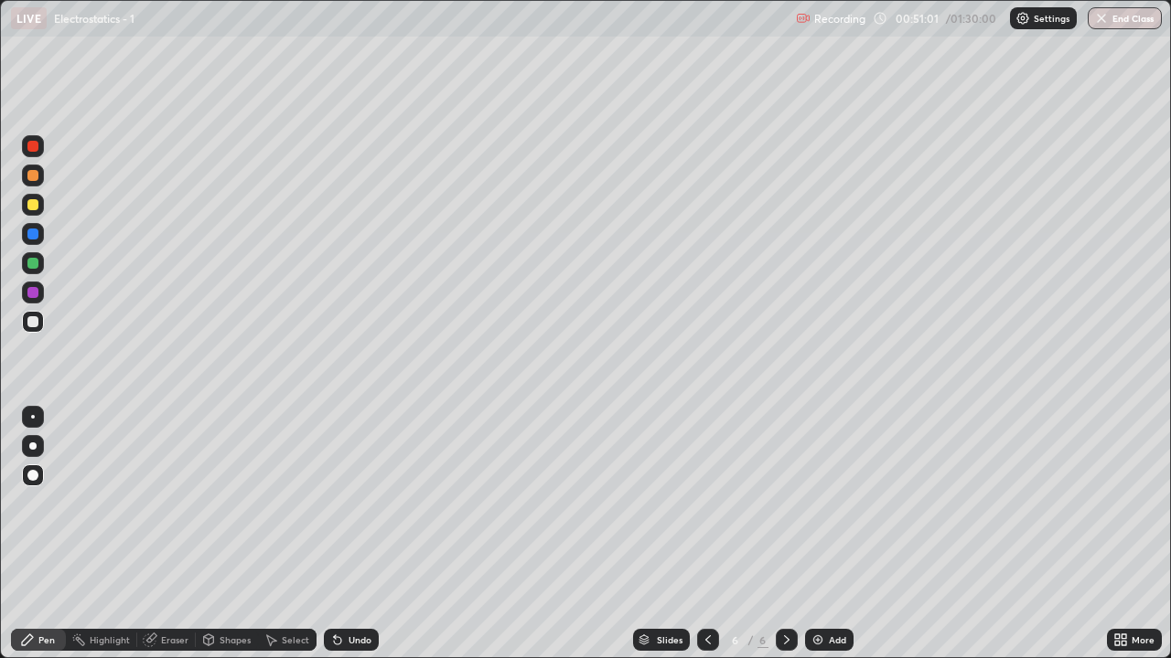
click at [357, 534] on div "Undo" at bounding box center [359, 640] width 23 height 9
click at [35, 267] on div at bounding box center [32, 263] width 11 height 11
click at [30, 295] on div at bounding box center [32, 292] width 11 height 11
click at [228, 534] on div "Shapes" at bounding box center [234, 640] width 31 height 9
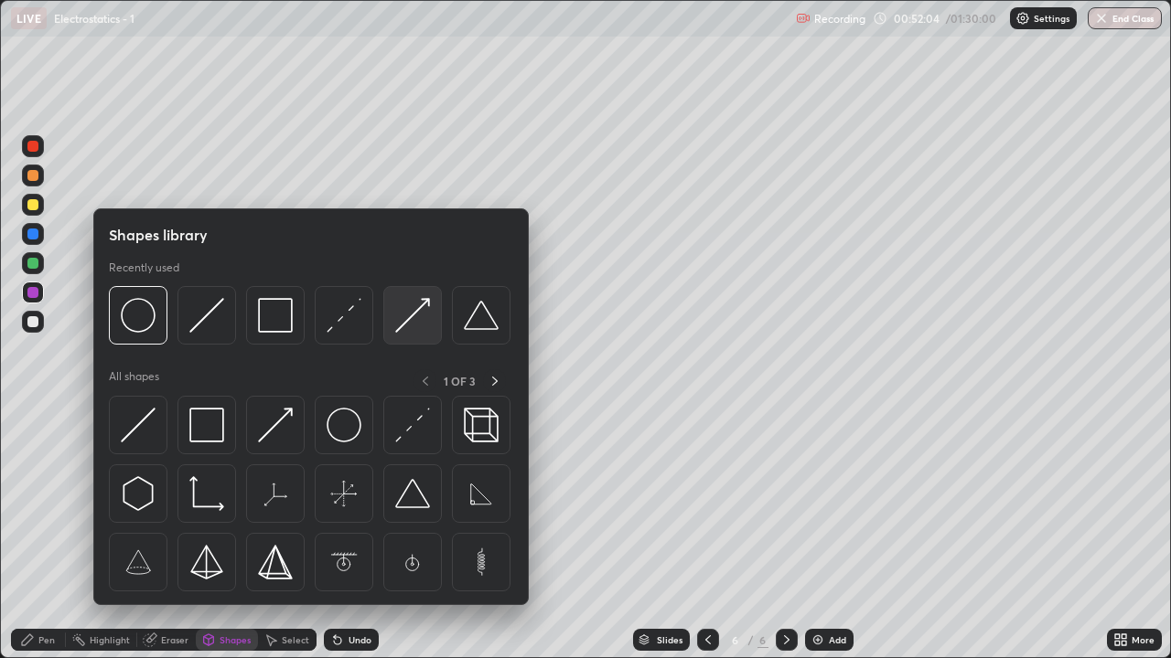
click at [424, 325] on img at bounding box center [412, 315] width 35 height 35
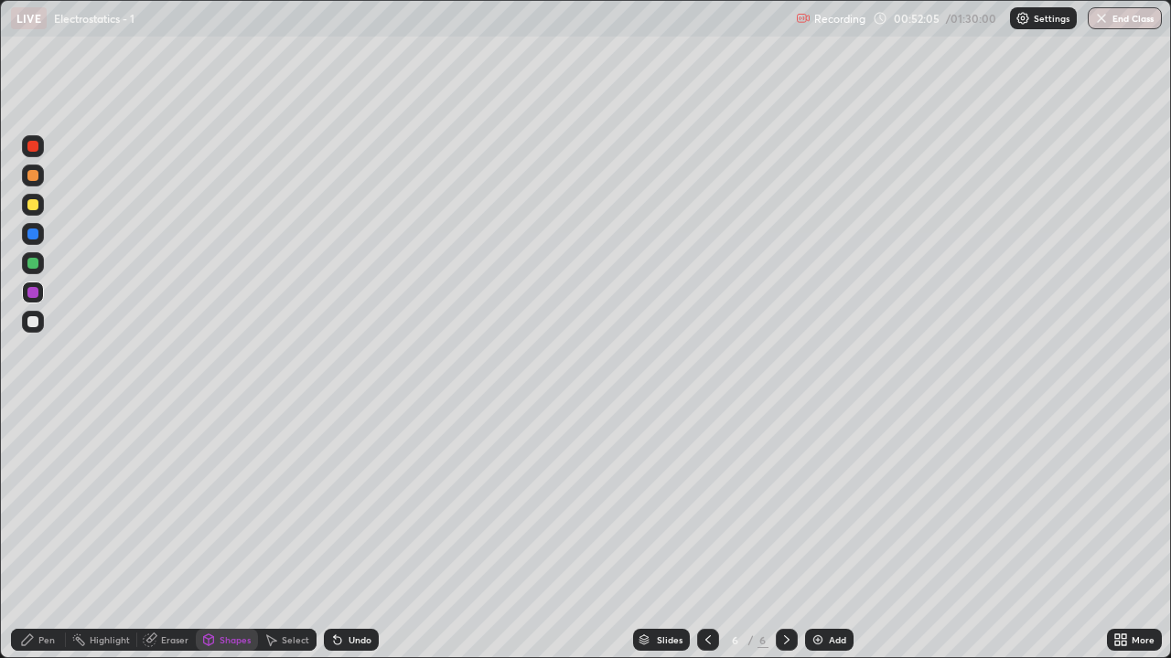
click at [35, 262] on div at bounding box center [32, 263] width 11 height 11
click at [360, 534] on div "Undo" at bounding box center [359, 640] width 23 height 9
click at [30, 325] on div at bounding box center [32, 321] width 11 height 11
click at [357, 534] on div "Undo" at bounding box center [351, 640] width 55 height 22
click at [47, 534] on div "Pen" at bounding box center [46, 640] width 16 height 9
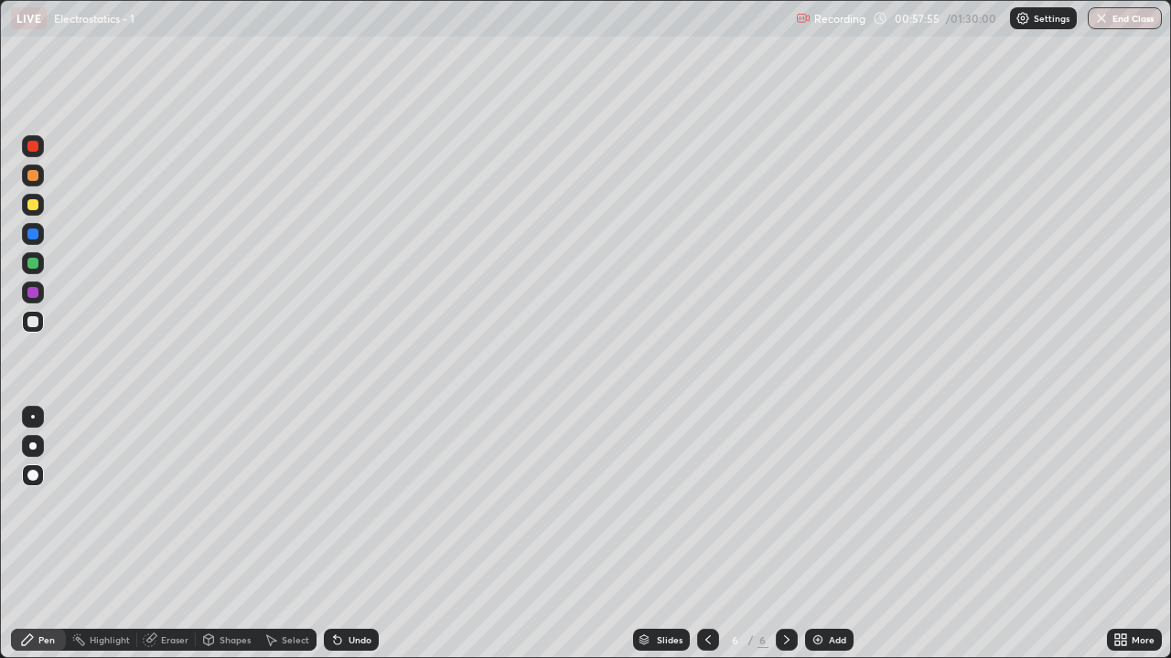
click at [31, 212] on div at bounding box center [33, 205] width 22 height 22
click at [807, 534] on div "Add" at bounding box center [829, 640] width 48 height 22
click at [33, 323] on div at bounding box center [32, 321] width 11 height 11
click at [30, 264] on div at bounding box center [32, 263] width 11 height 11
click at [35, 294] on div at bounding box center [32, 292] width 11 height 11
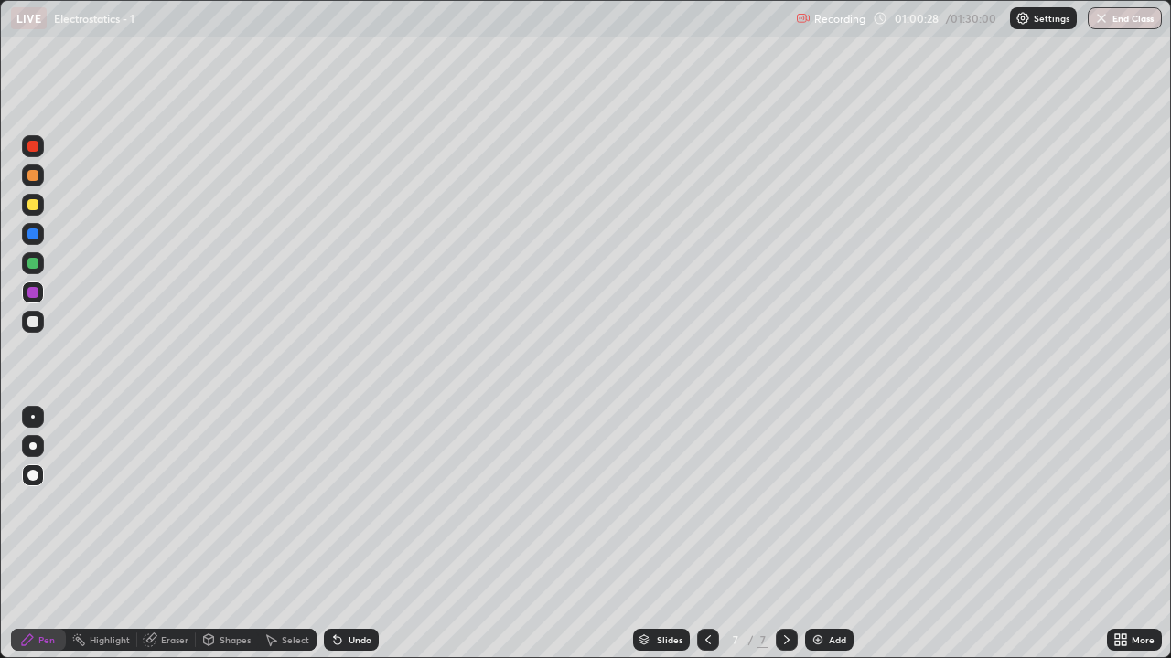
click at [35, 324] on div at bounding box center [32, 321] width 11 height 11
click at [709, 534] on icon at bounding box center [707, 640] width 15 height 15
click at [34, 208] on div at bounding box center [32, 204] width 11 height 11
click at [229, 534] on div "Shapes" at bounding box center [234, 640] width 31 height 9
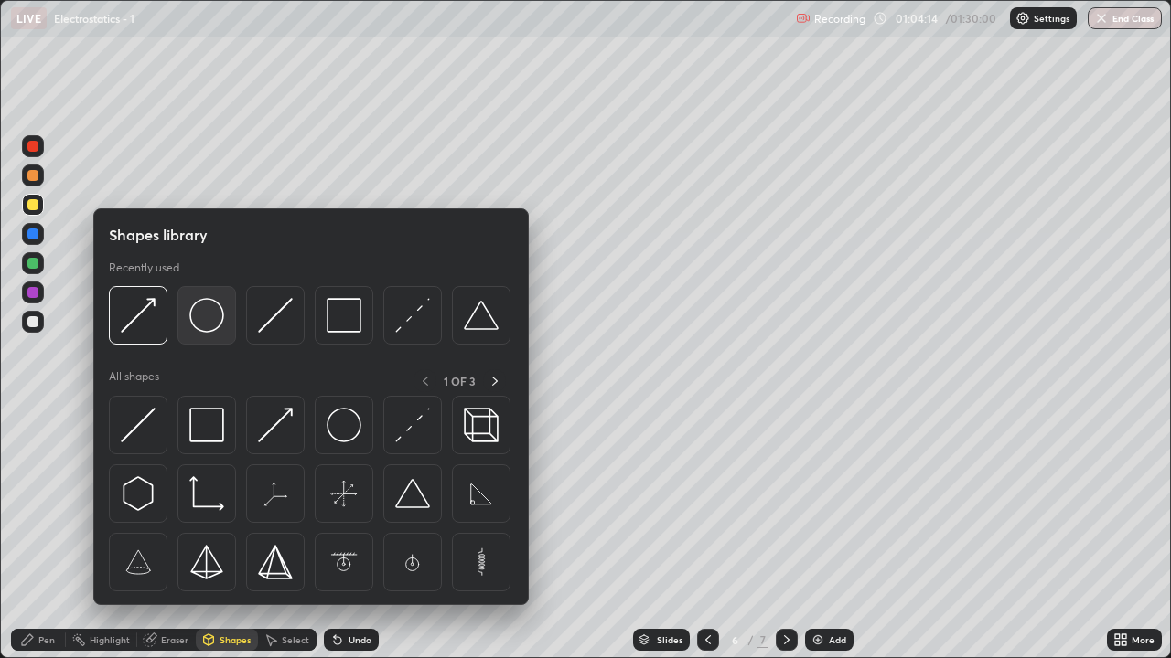
click at [211, 318] on img at bounding box center [206, 315] width 35 height 35
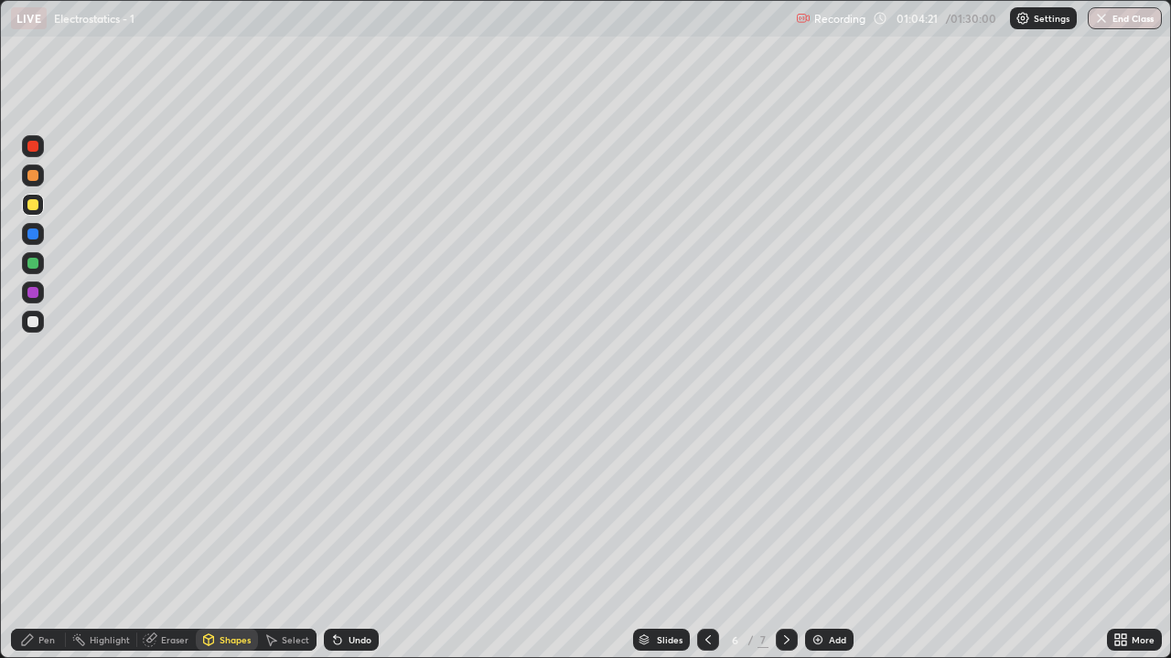
click at [356, 534] on div "Undo" at bounding box center [359, 640] width 23 height 9
click at [352, 534] on div "Undo" at bounding box center [359, 640] width 23 height 9
click at [51, 534] on div "Pen" at bounding box center [46, 640] width 16 height 9
click at [32, 151] on div at bounding box center [32, 146] width 11 height 11
click at [353, 534] on div "Undo" at bounding box center [351, 640] width 55 height 22
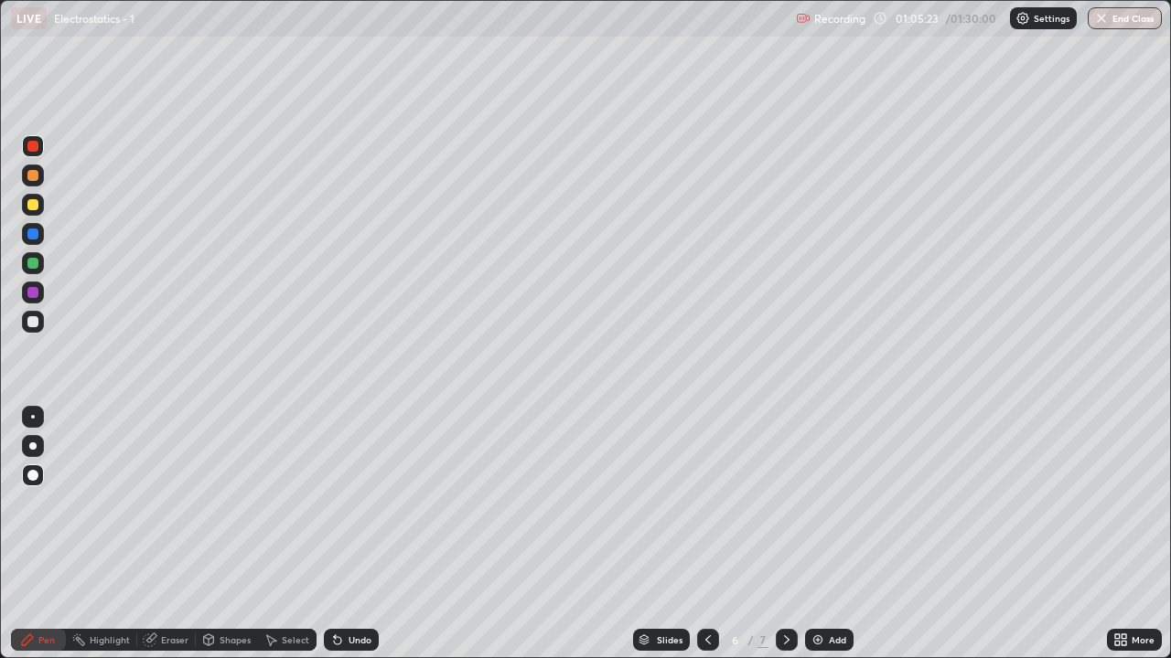
click at [231, 534] on div "Shapes" at bounding box center [227, 640] width 62 height 22
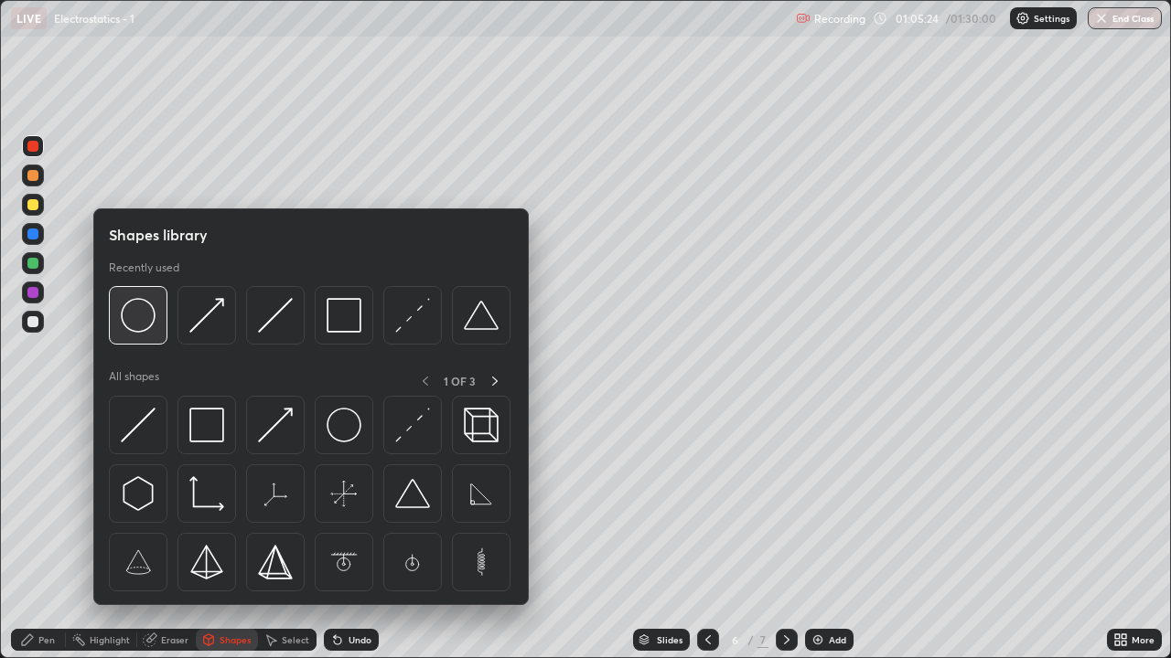
click at [142, 326] on img at bounding box center [138, 315] width 35 height 35
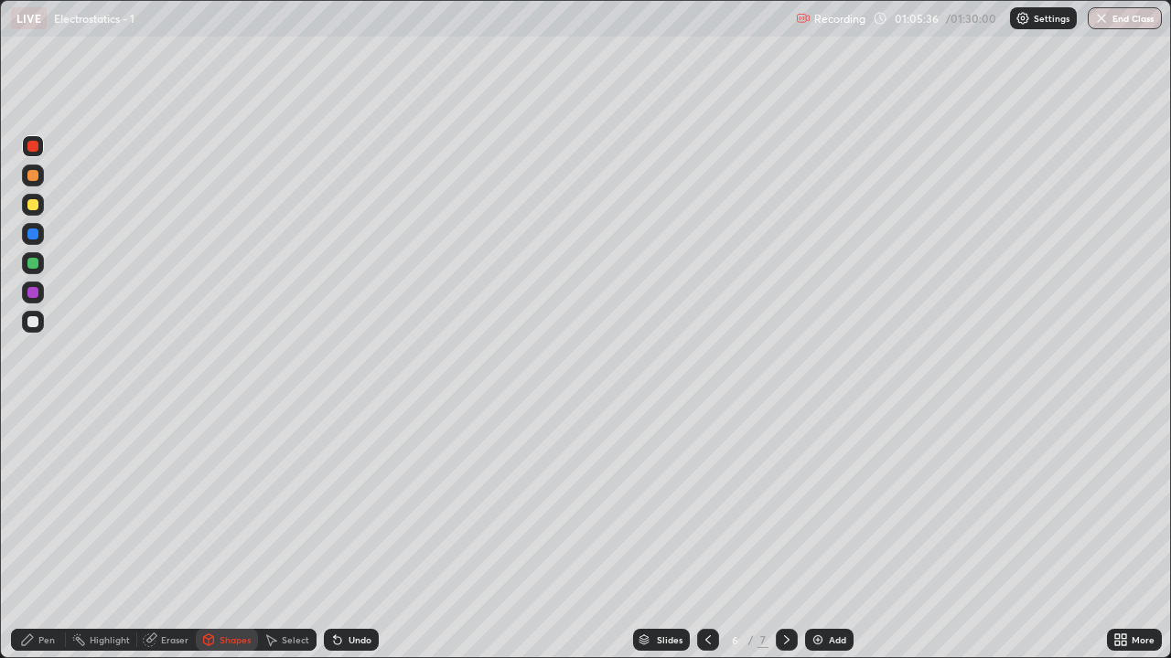
click at [48, 534] on div "Pen" at bounding box center [46, 640] width 16 height 9
click at [786, 534] on icon at bounding box center [786, 640] width 5 height 9
click at [726, 534] on div "7 / 7" at bounding box center [747, 640] width 42 height 16
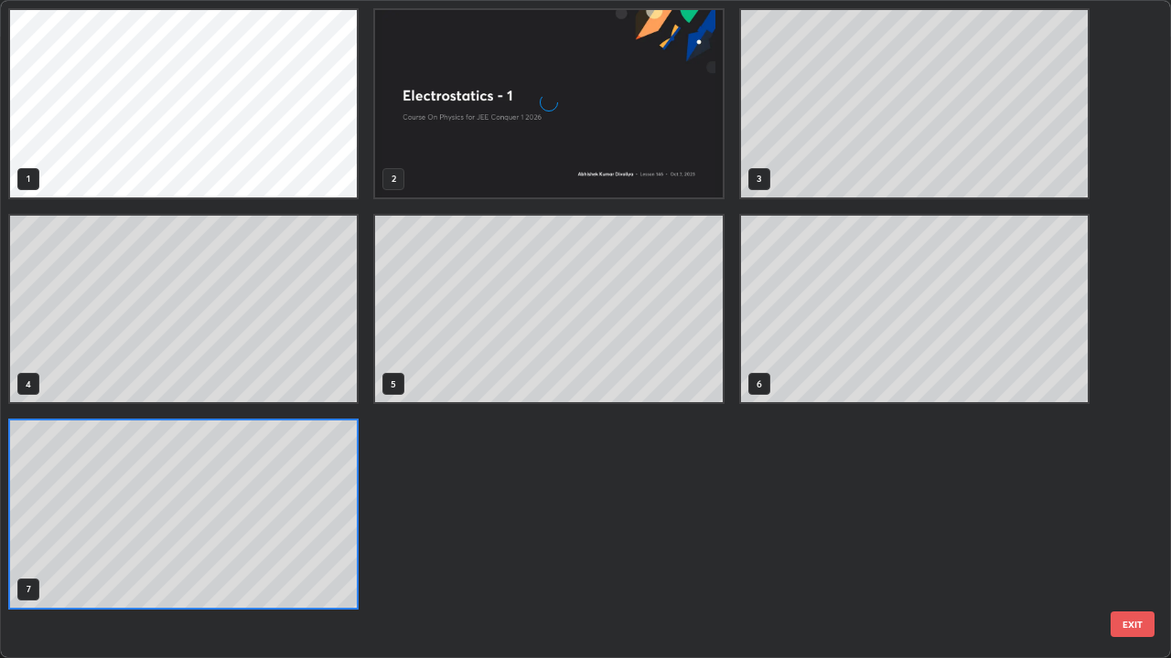
scroll to position [651, 1160]
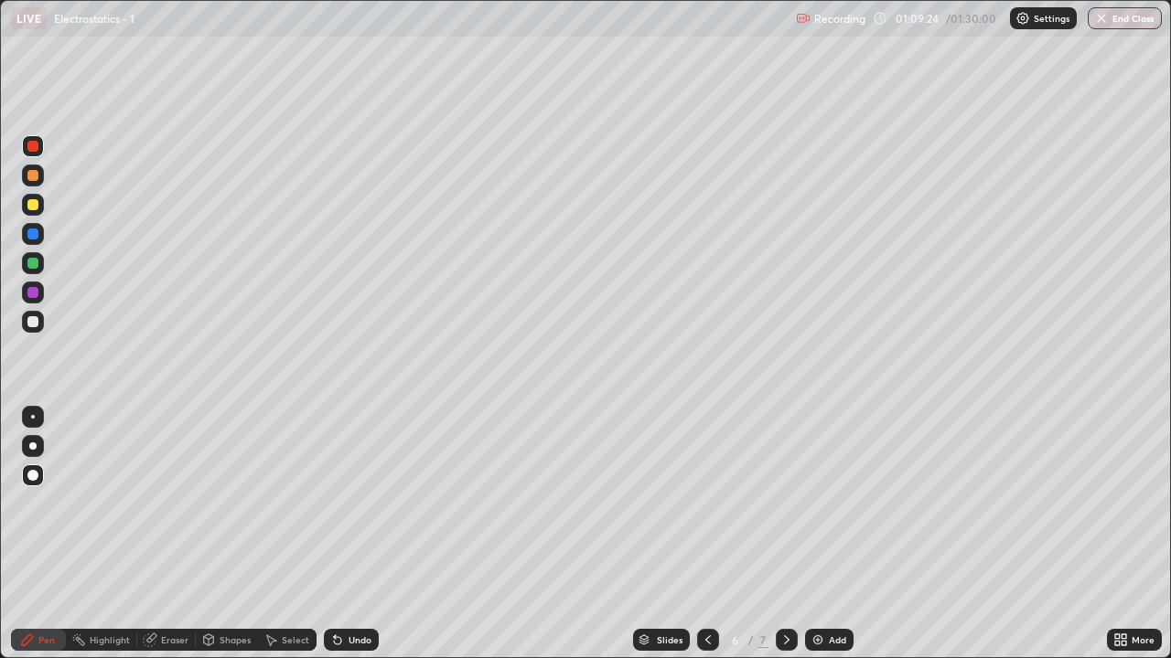
click at [785, 534] on icon at bounding box center [786, 640] width 15 height 15
click at [819, 534] on img at bounding box center [817, 640] width 15 height 15
click at [41, 208] on div at bounding box center [33, 205] width 22 height 22
click at [229, 534] on div "Shapes" at bounding box center [234, 640] width 31 height 9
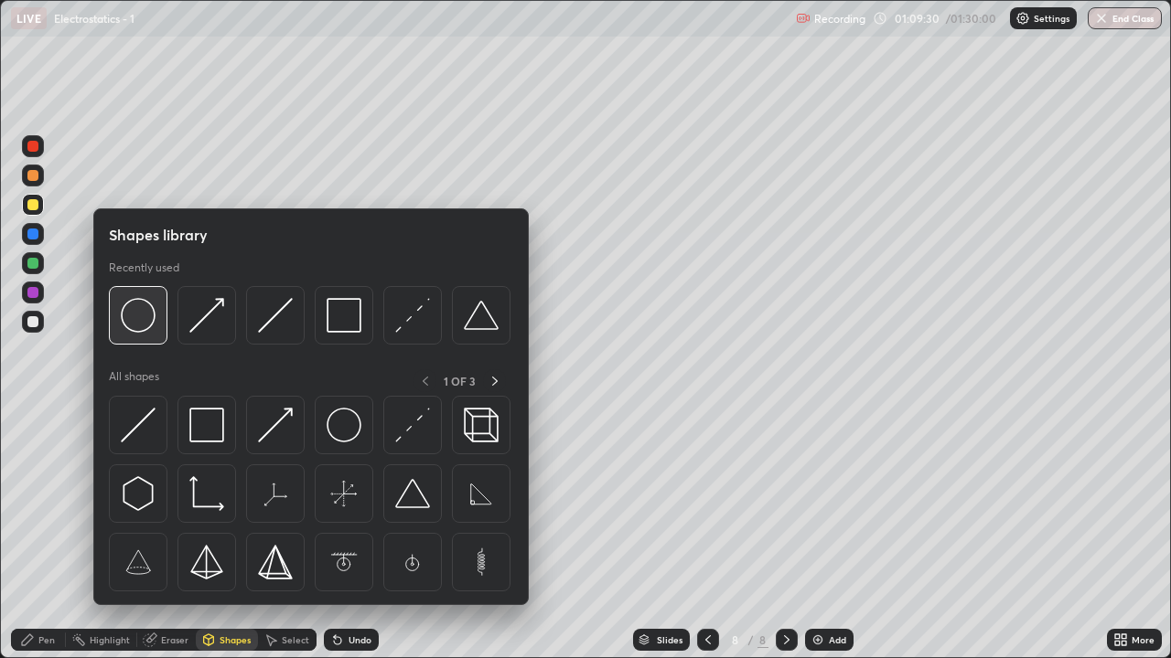
click at [150, 323] on img at bounding box center [138, 315] width 35 height 35
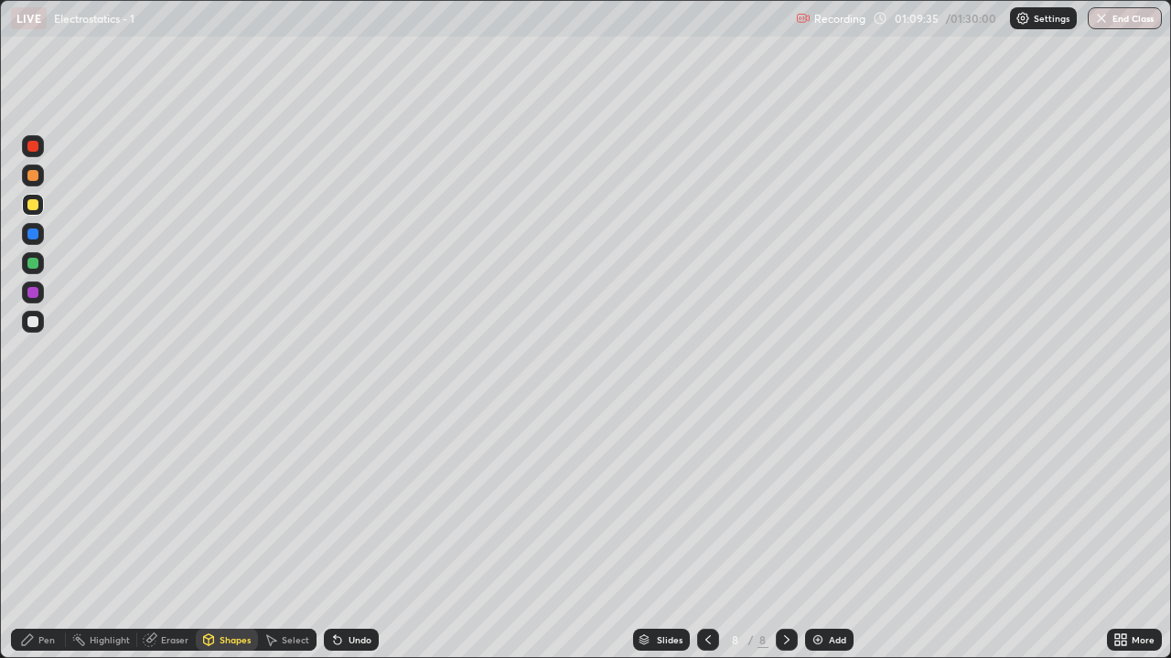
click at [47, 534] on div "Pen" at bounding box center [38, 640] width 55 height 22
click at [32, 325] on div at bounding box center [32, 321] width 11 height 11
click at [221, 534] on div "Shapes" at bounding box center [234, 640] width 31 height 9
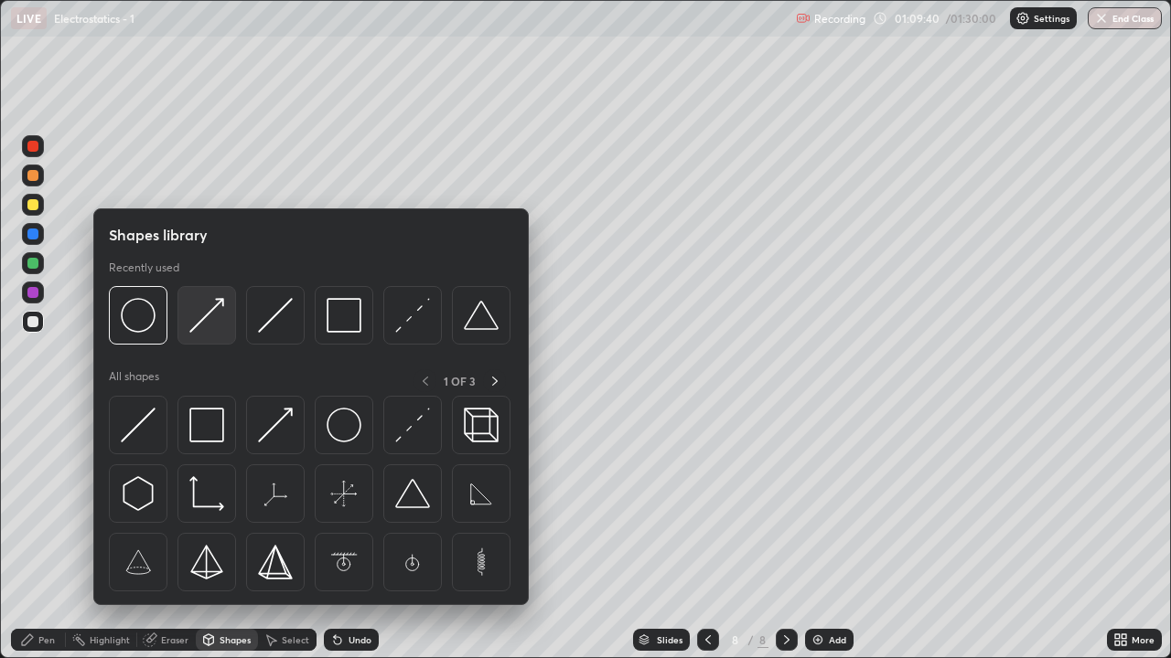
click at [205, 330] on img at bounding box center [206, 315] width 35 height 35
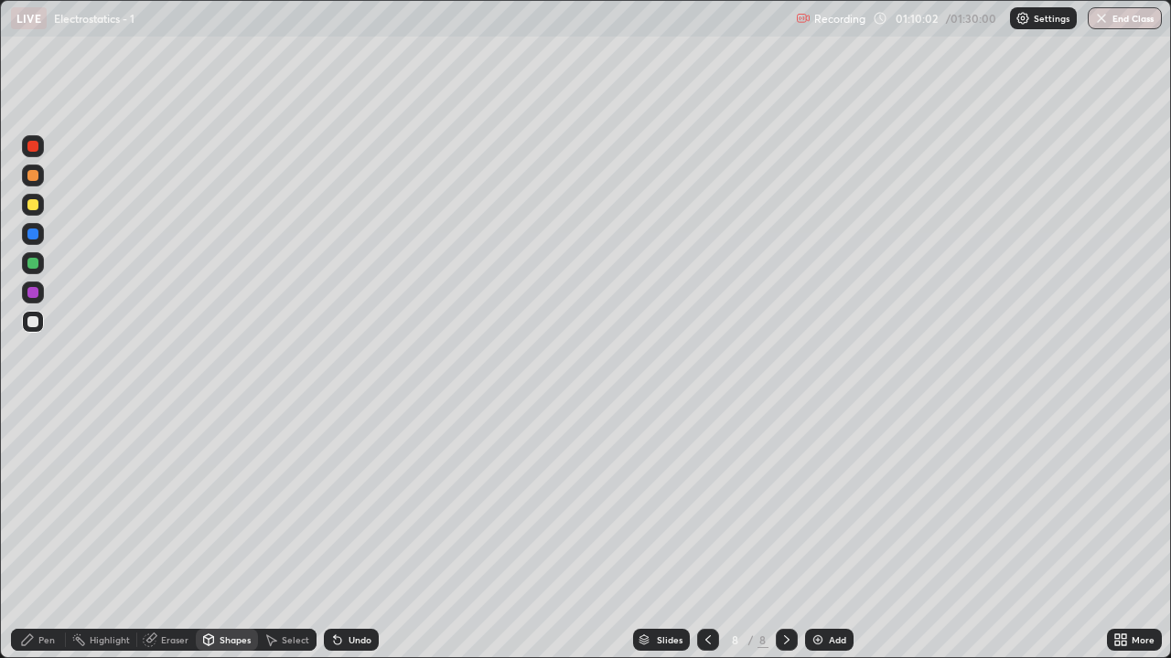
click at [364, 534] on div "Undo" at bounding box center [359, 640] width 23 height 9
click at [361, 534] on div "Undo" at bounding box center [359, 640] width 23 height 9
click at [36, 268] on div at bounding box center [33, 263] width 22 height 22
click at [47, 534] on div "Pen" at bounding box center [46, 640] width 16 height 9
click at [35, 207] on div at bounding box center [32, 204] width 11 height 11
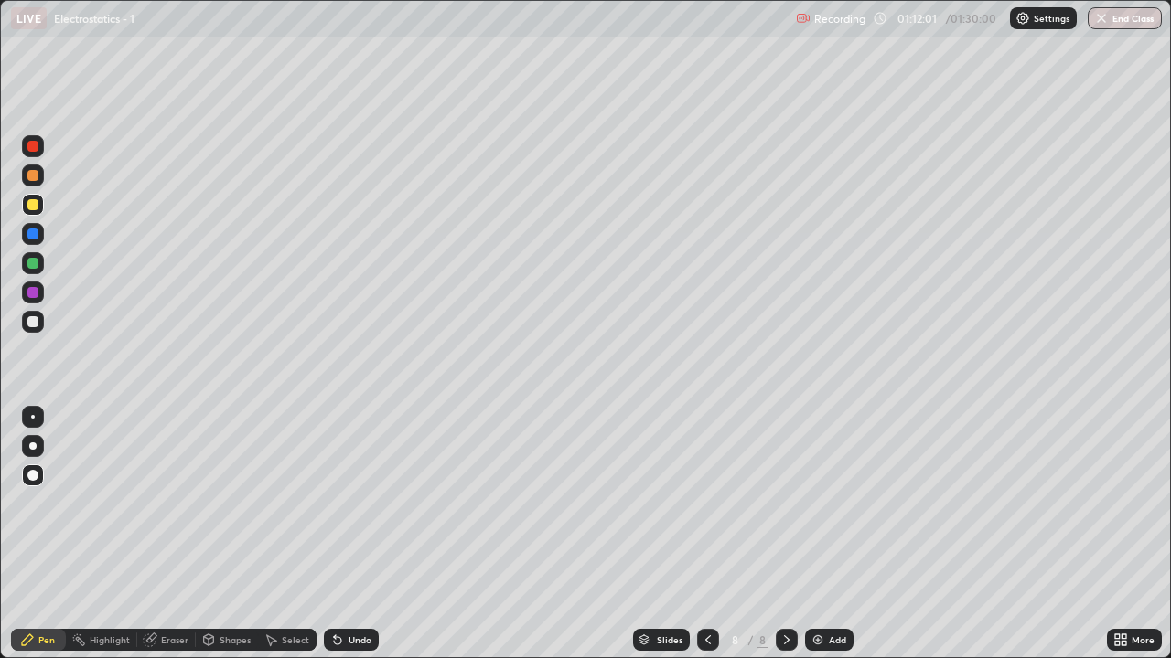
click at [27, 264] on div at bounding box center [32, 263] width 11 height 11
click at [214, 534] on icon at bounding box center [208, 640] width 15 height 15
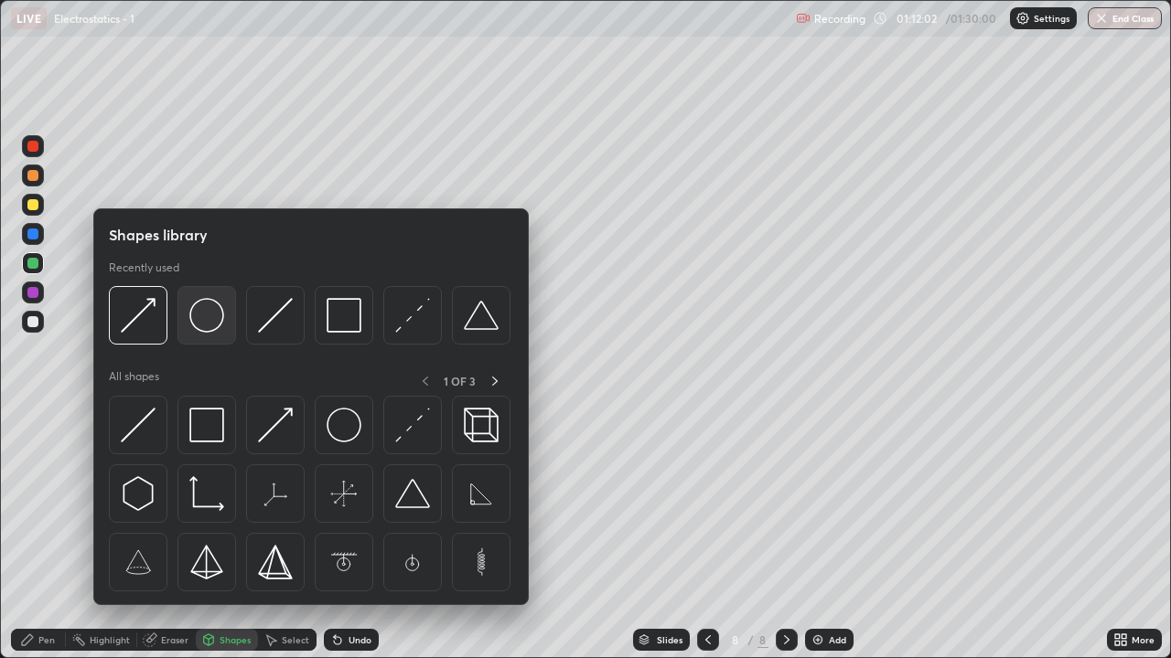
click at [205, 326] on img at bounding box center [206, 315] width 35 height 35
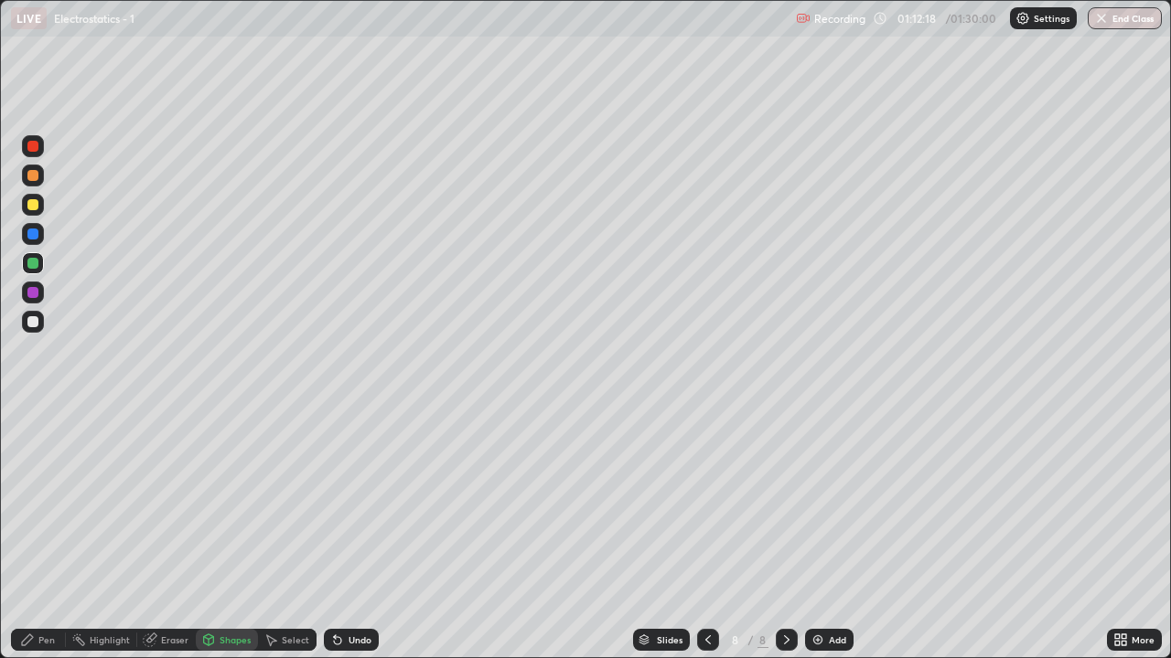
click at [48, 534] on div "Pen" at bounding box center [46, 640] width 16 height 9
click at [37, 325] on div at bounding box center [32, 321] width 11 height 11
click at [354, 534] on div "Undo" at bounding box center [359, 640] width 23 height 9
click at [811, 534] on img at bounding box center [817, 640] width 15 height 15
click at [234, 534] on div "Shapes" at bounding box center [234, 640] width 31 height 9
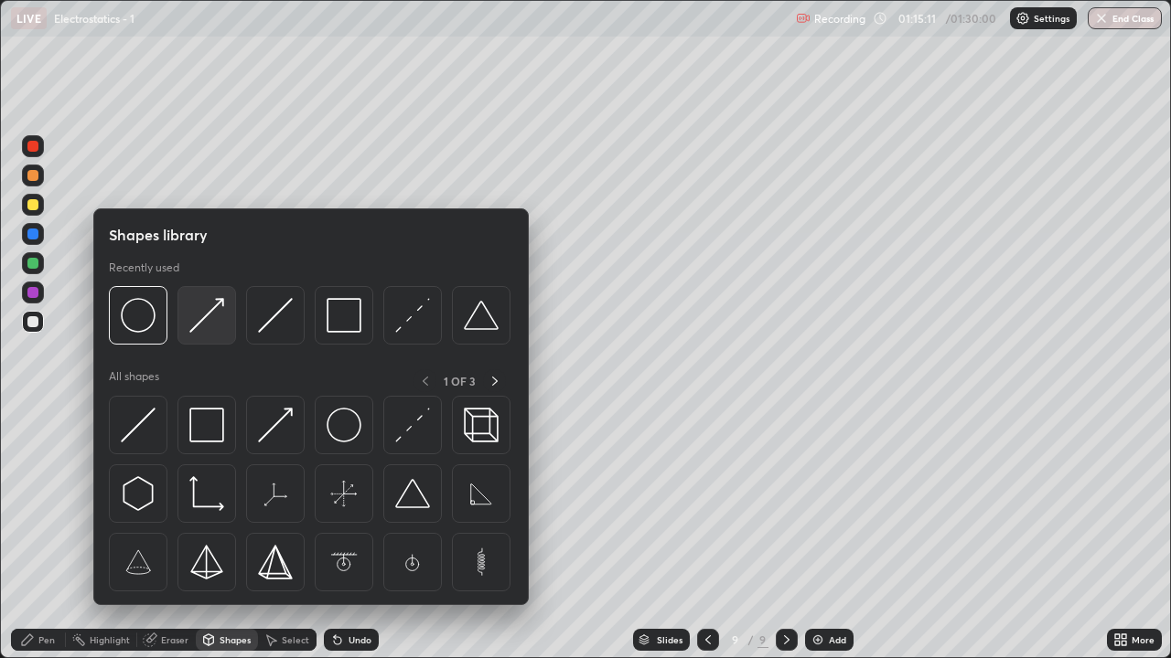
click at [208, 329] on img at bounding box center [206, 315] width 35 height 35
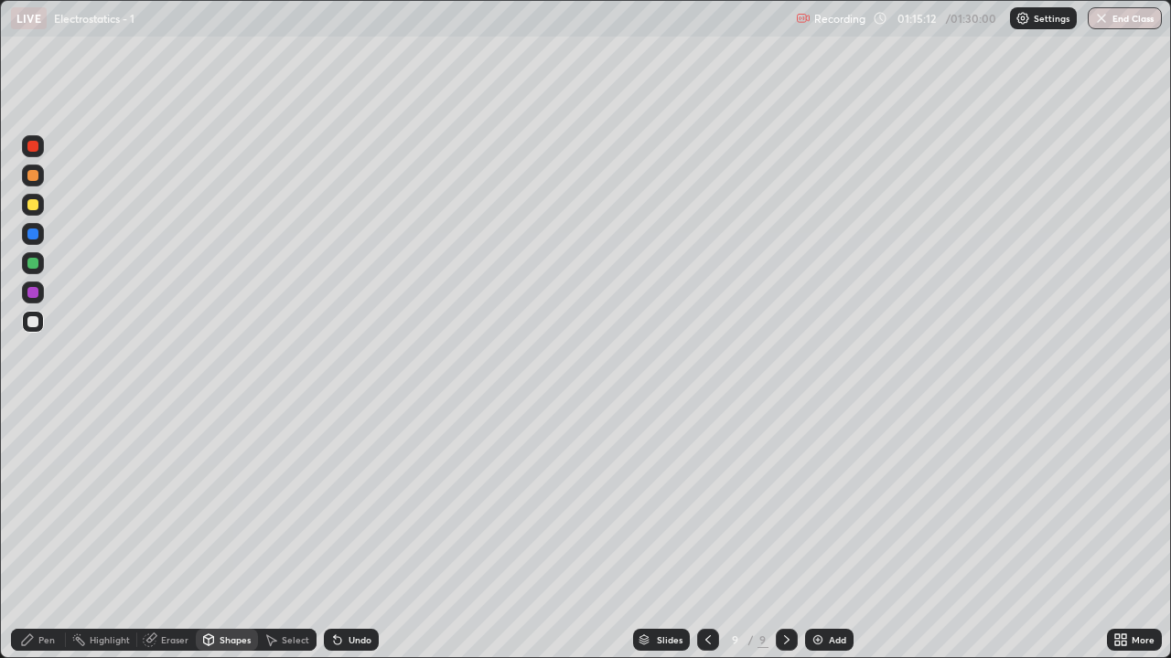
click at [37, 213] on div at bounding box center [33, 205] width 22 height 22
click at [218, 534] on div "Shapes" at bounding box center [227, 640] width 62 height 22
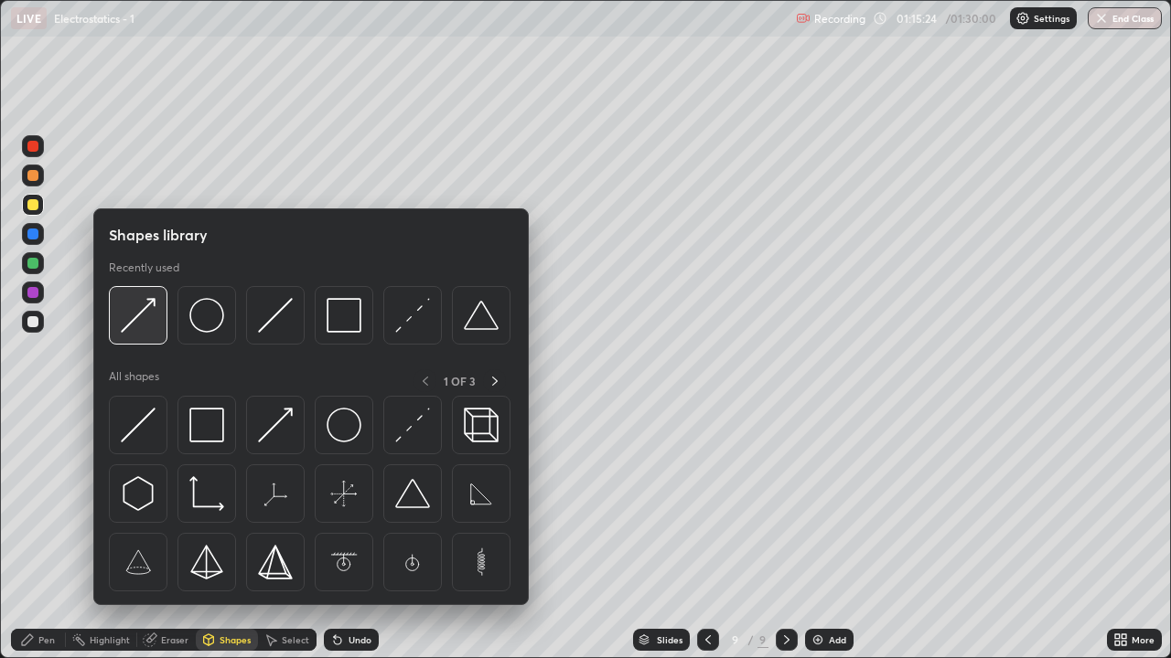
click at [140, 324] on img at bounding box center [138, 315] width 35 height 35
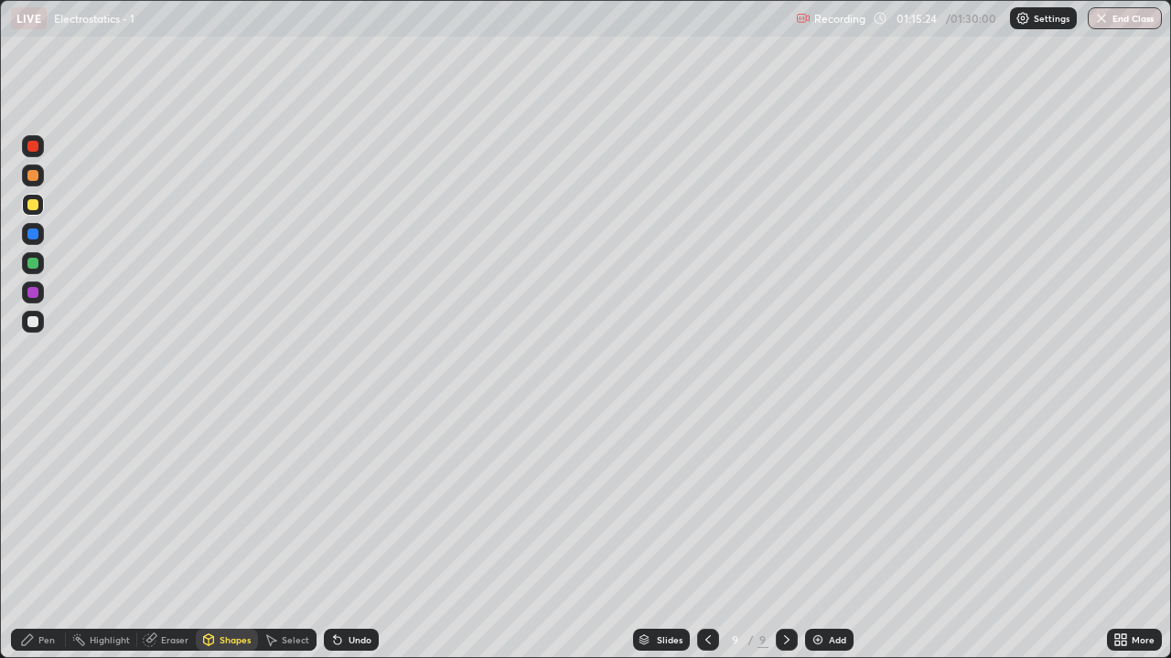
click at [31, 273] on div at bounding box center [33, 263] width 22 height 22
click at [232, 534] on div "Shapes" at bounding box center [234, 640] width 31 height 9
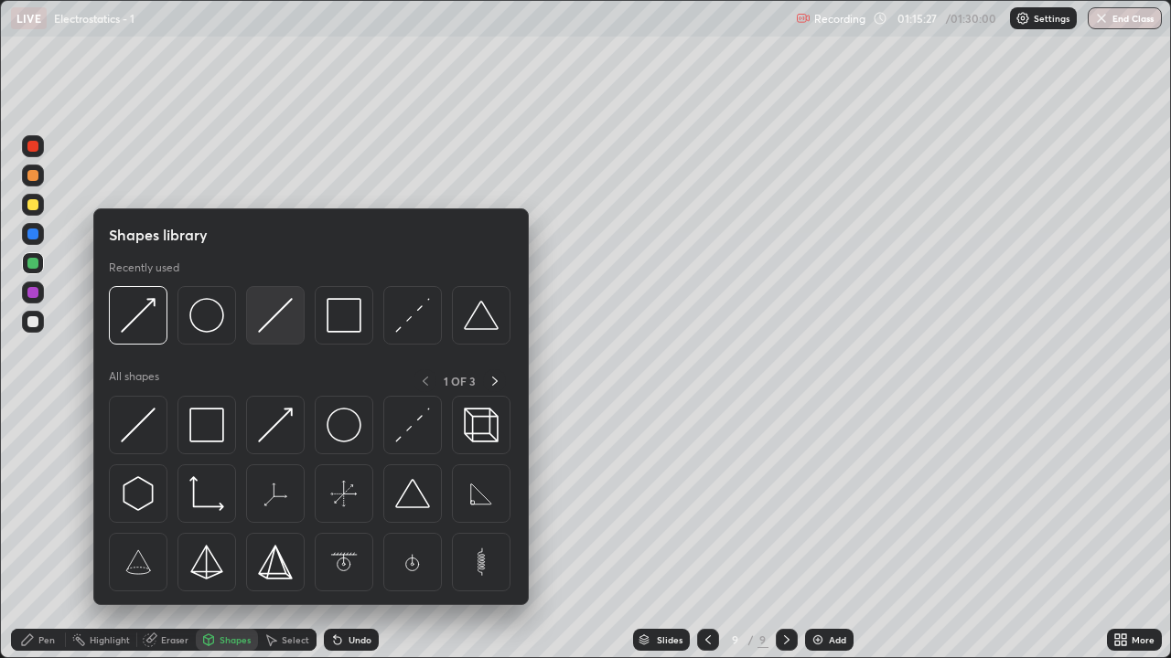
click at [275, 322] on img at bounding box center [275, 315] width 35 height 35
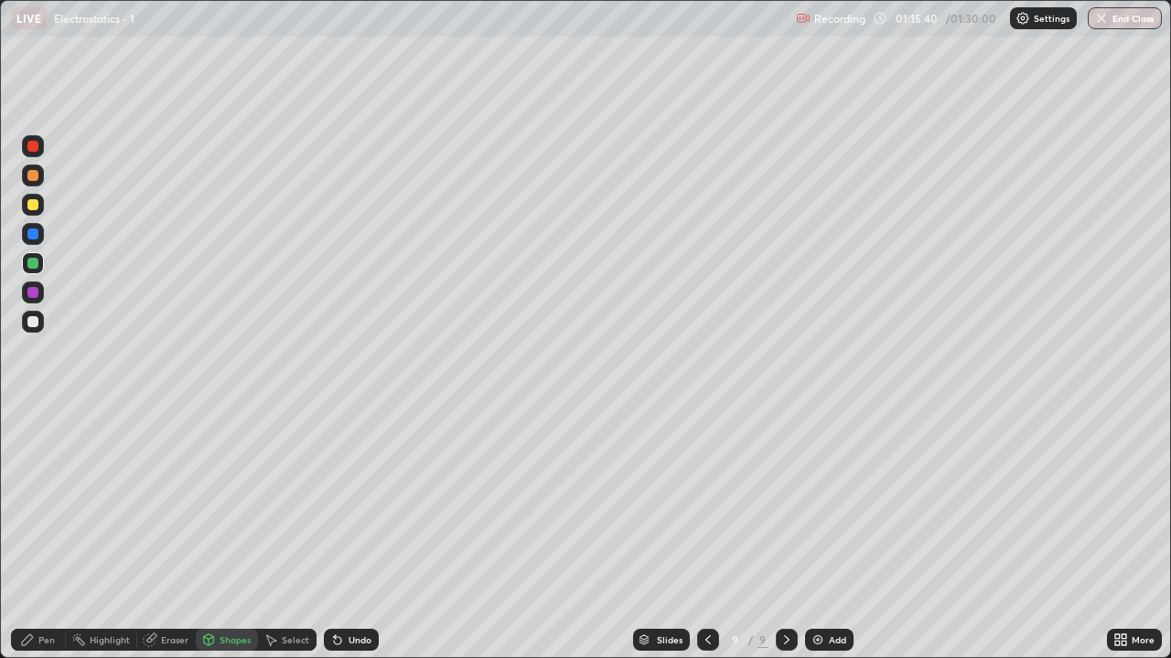
click at [50, 534] on div "Pen" at bounding box center [46, 640] width 16 height 9
click at [228, 534] on div "Shapes" at bounding box center [234, 640] width 31 height 9
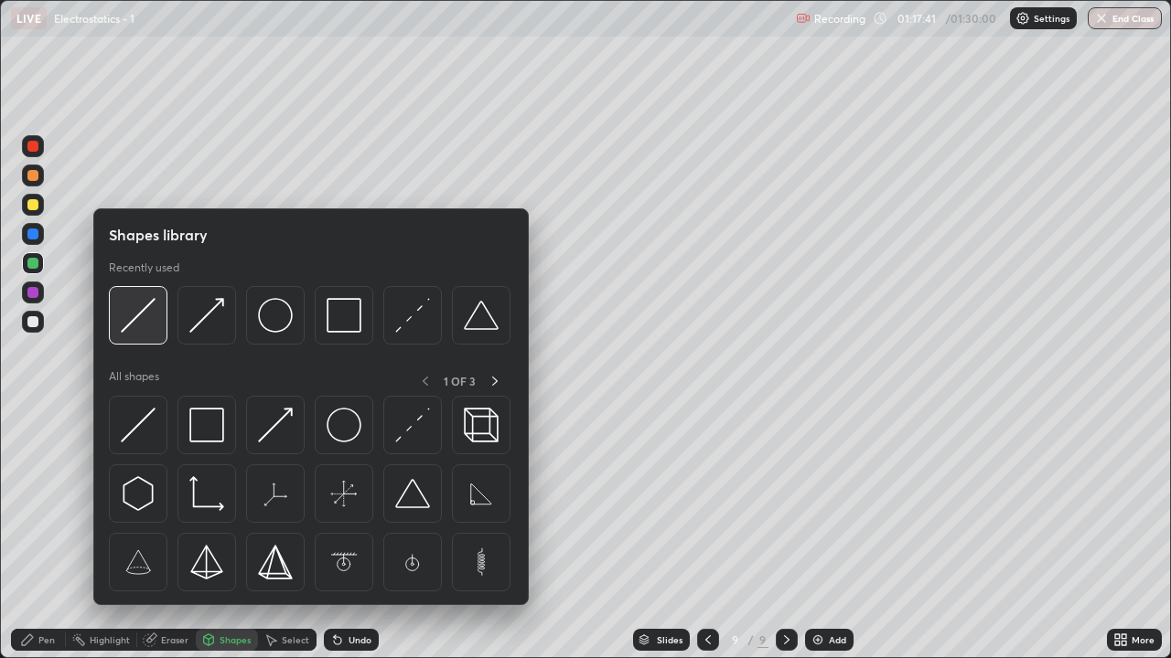
click at [147, 326] on img at bounding box center [138, 315] width 35 height 35
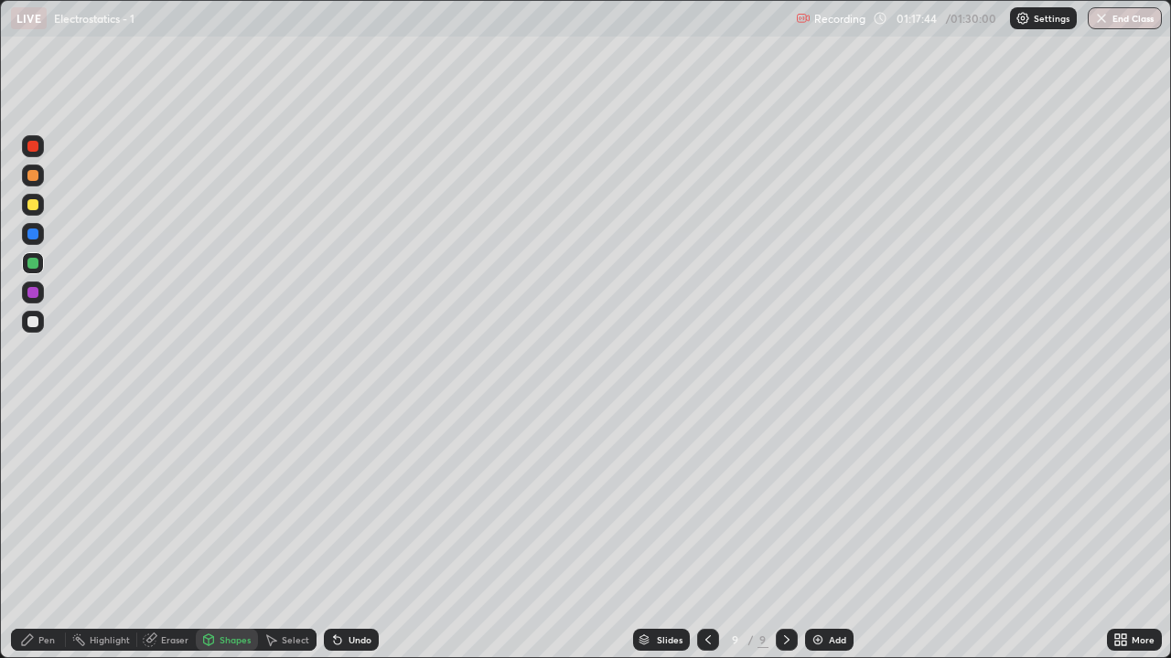
click at [37, 293] on div at bounding box center [32, 292] width 11 height 11
click at [33, 323] on div at bounding box center [32, 321] width 11 height 11
click at [344, 534] on div "Undo" at bounding box center [351, 640] width 55 height 22
click at [352, 534] on div "Undo" at bounding box center [351, 640] width 55 height 22
click at [43, 534] on div "Pen" at bounding box center [46, 640] width 16 height 9
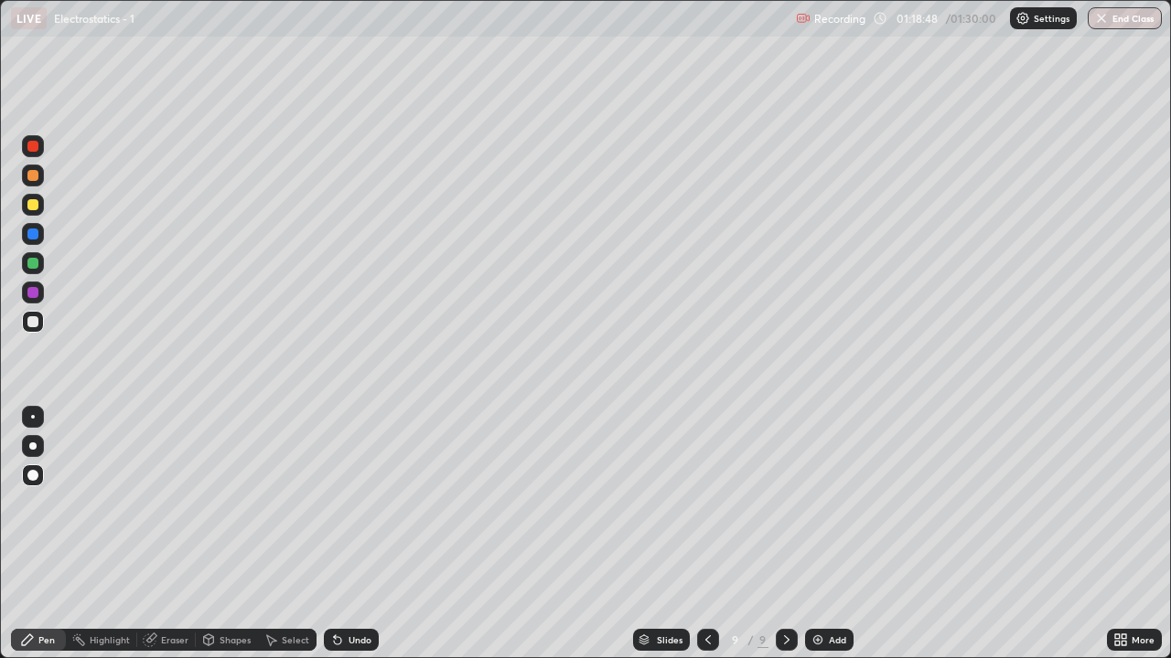
click at [358, 534] on div "Undo" at bounding box center [359, 640] width 23 height 9
click at [359, 534] on div "Undo" at bounding box center [359, 640] width 23 height 9
click at [235, 534] on div "Shapes" at bounding box center [234, 640] width 31 height 9
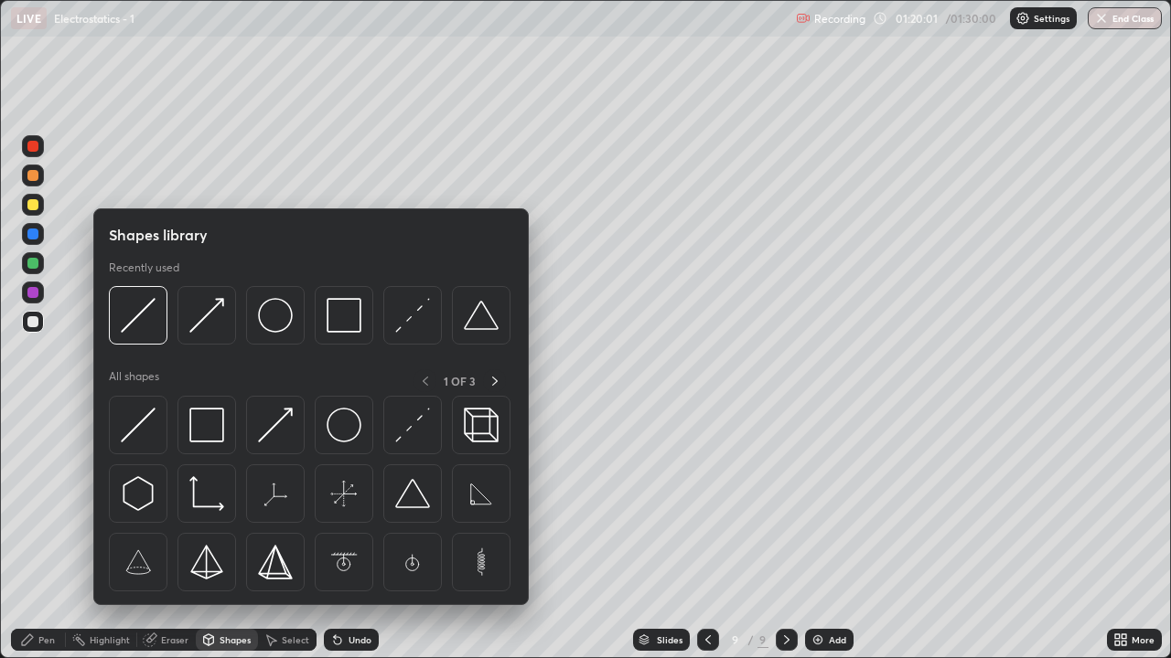
click at [57, 534] on div "Pen" at bounding box center [38, 640] width 55 height 22
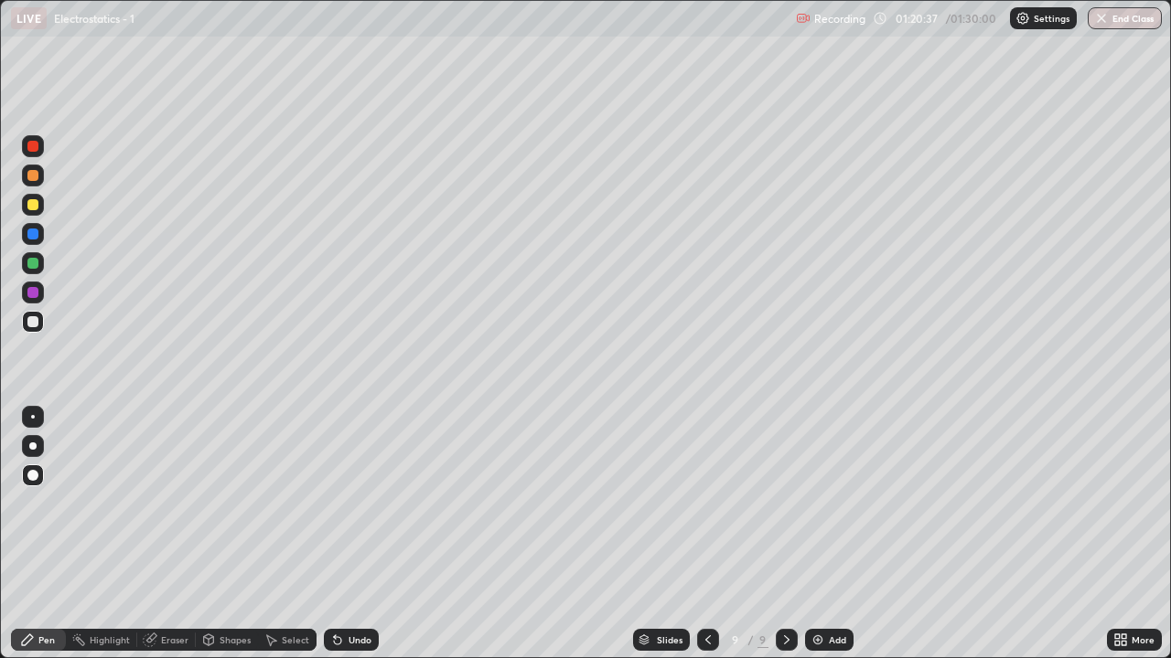
click at [31, 176] on div at bounding box center [32, 175] width 11 height 11
click at [33, 264] on div at bounding box center [32, 263] width 11 height 11
click at [229, 534] on div "Shapes" at bounding box center [234, 640] width 31 height 9
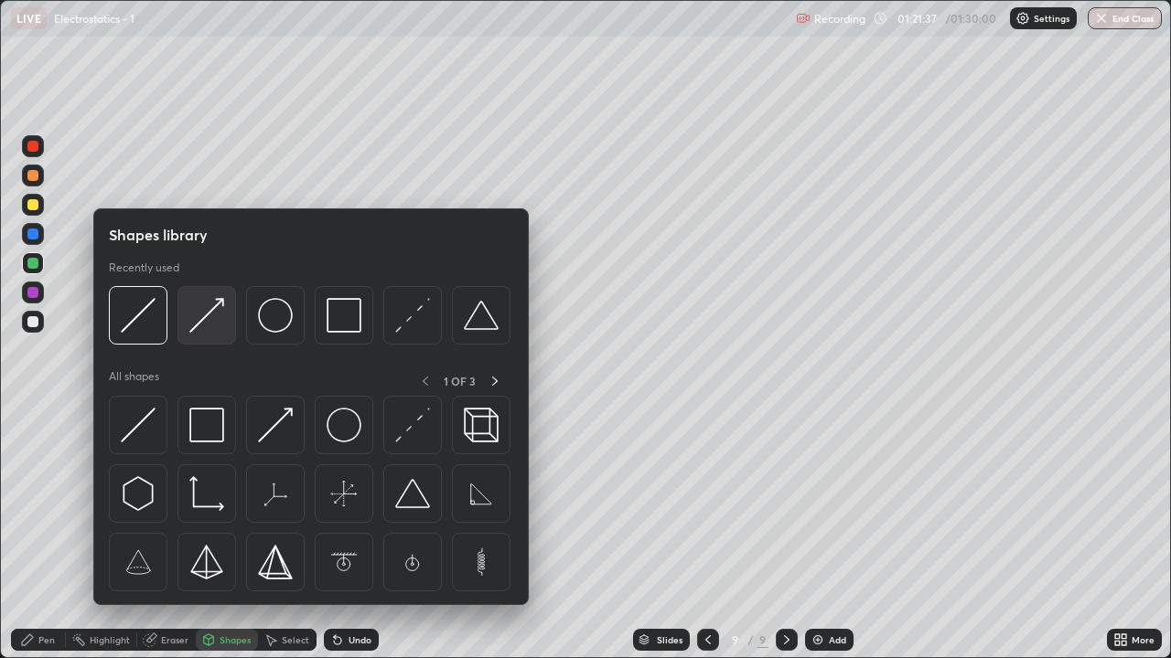
click at [192, 327] on img at bounding box center [206, 315] width 35 height 35
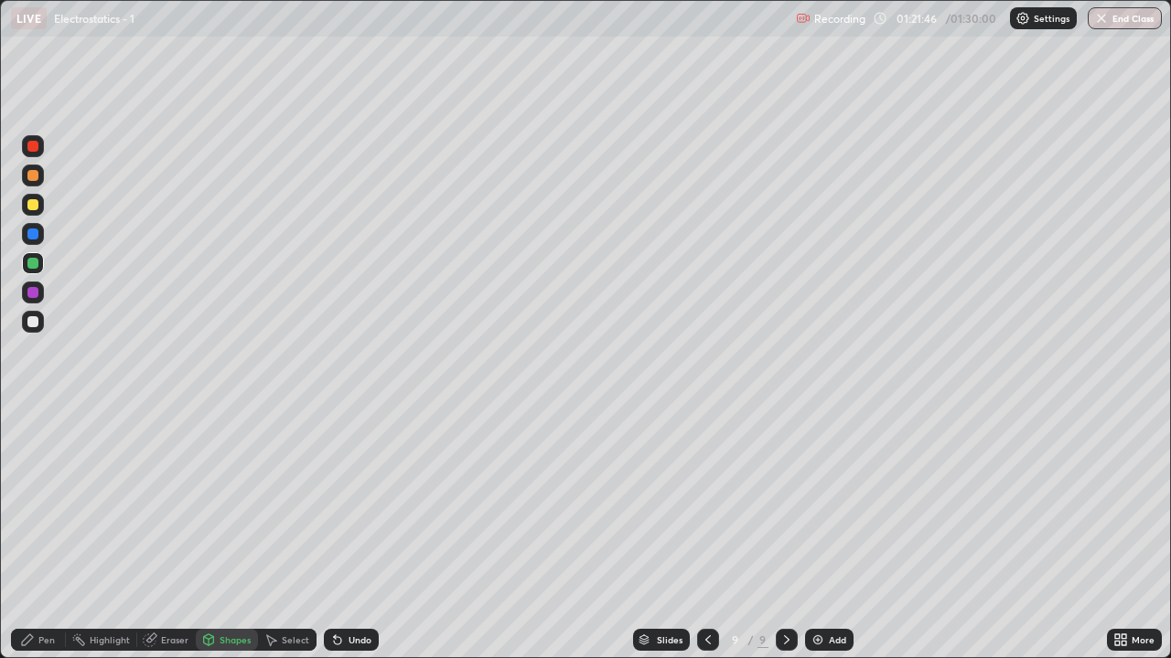
click at [365, 534] on div "Undo" at bounding box center [351, 640] width 55 height 22
click at [357, 534] on div "Undo" at bounding box center [359, 640] width 23 height 9
click at [42, 534] on div "Pen" at bounding box center [46, 640] width 16 height 9
click at [1130, 23] on button "End Class" at bounding box center [1124, 18] width 74 height 22
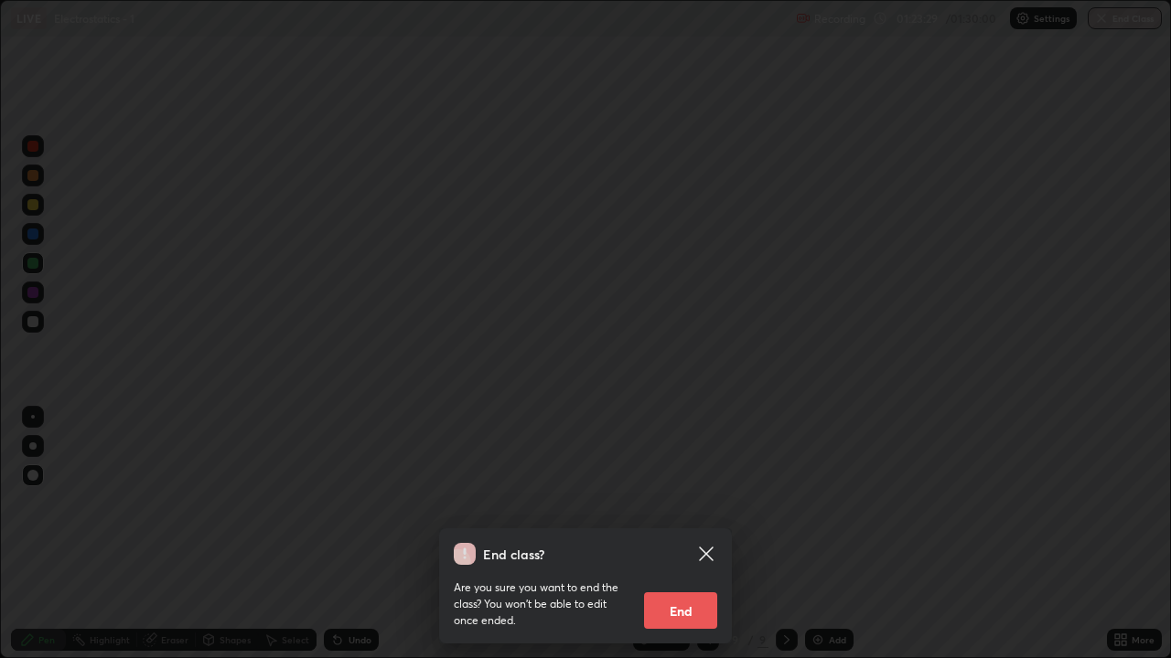
click at [690, 534] on button "End" at bounding box center [680, 611] width 73 height 37
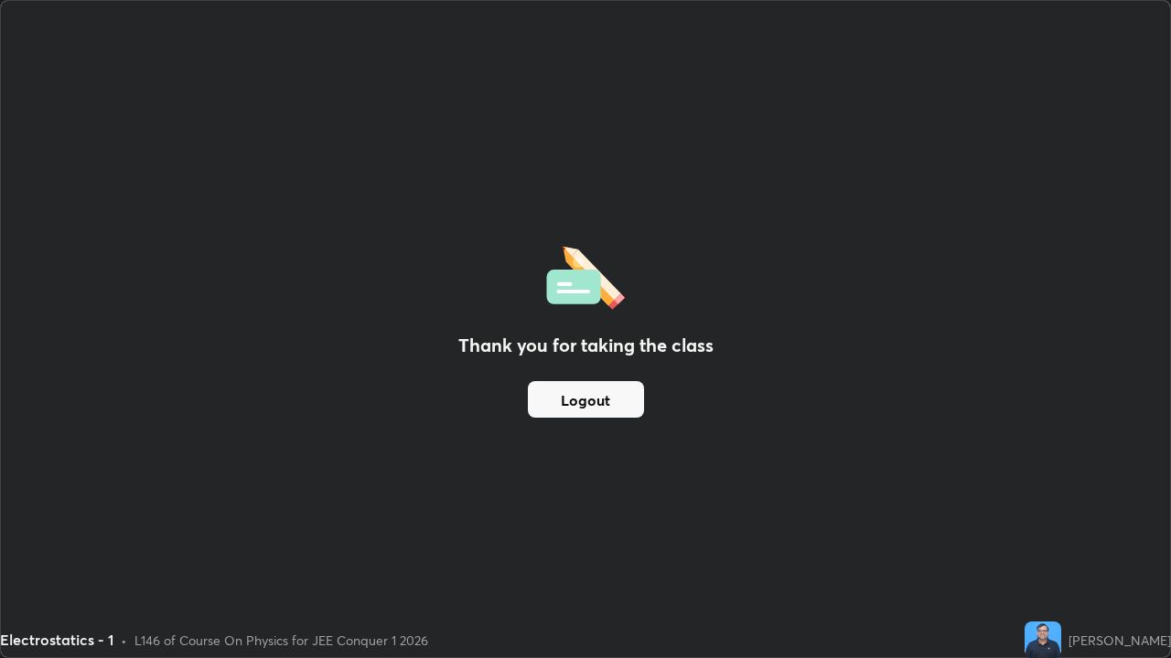
click at [587, 397] on button "Logout" at bounding box center [586, 399] width 116 height 37
